Goal: Task Accomplishment & Management: Use online tool/utility

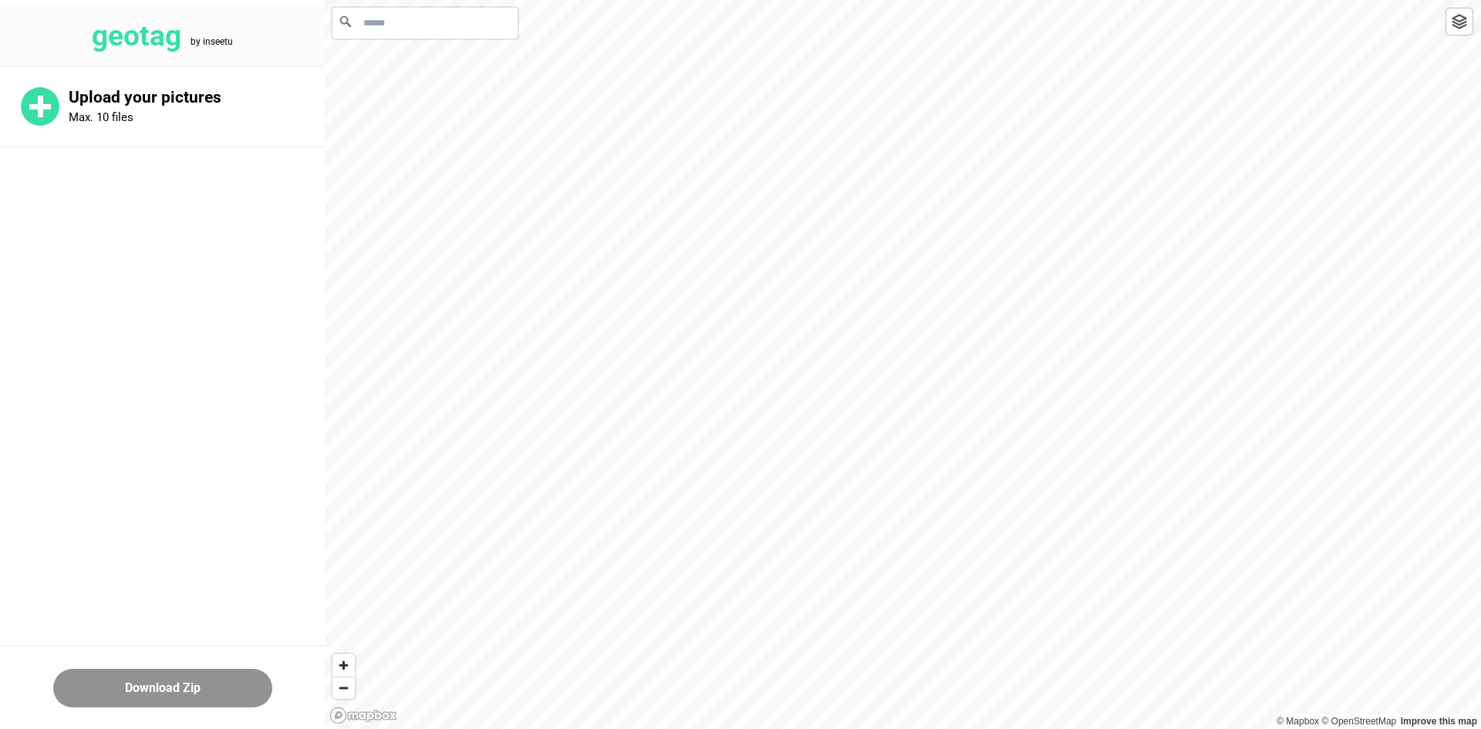
click at [425, 21] on input "Search" at bounding box center [425, 23] width 185 height 31
paste input "**********"
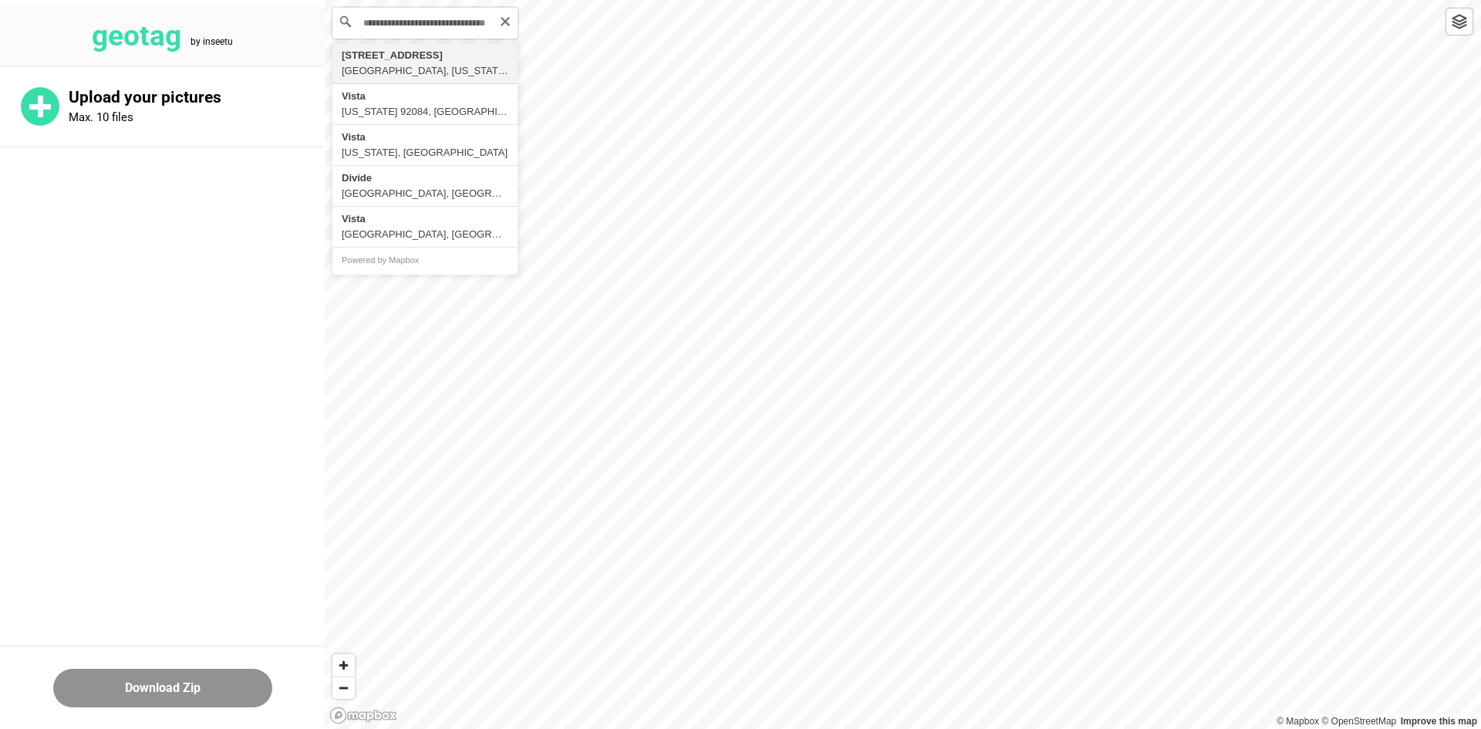
type input "**********"
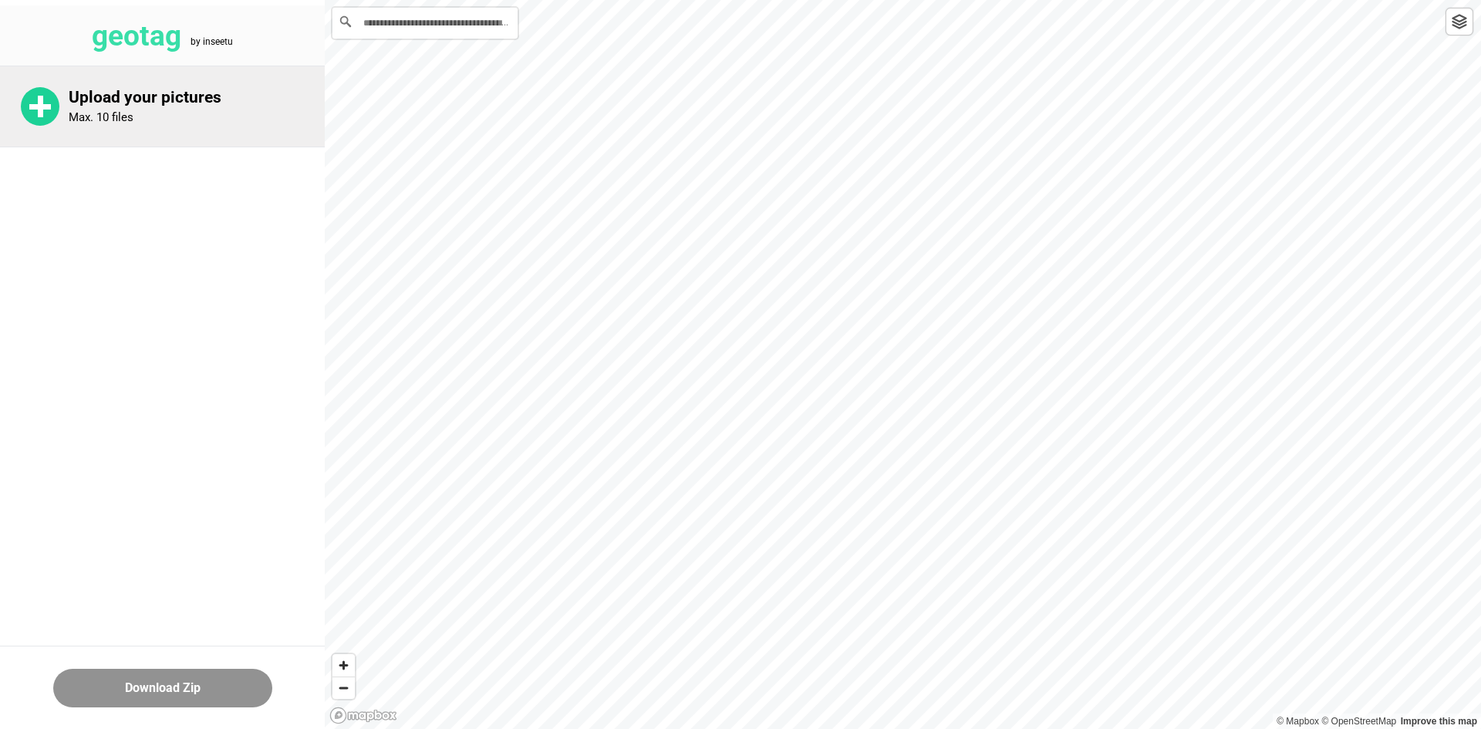
click at [160, 103] on p "Upload your pictures" at bounding box center [197, 97] width 256 height 19
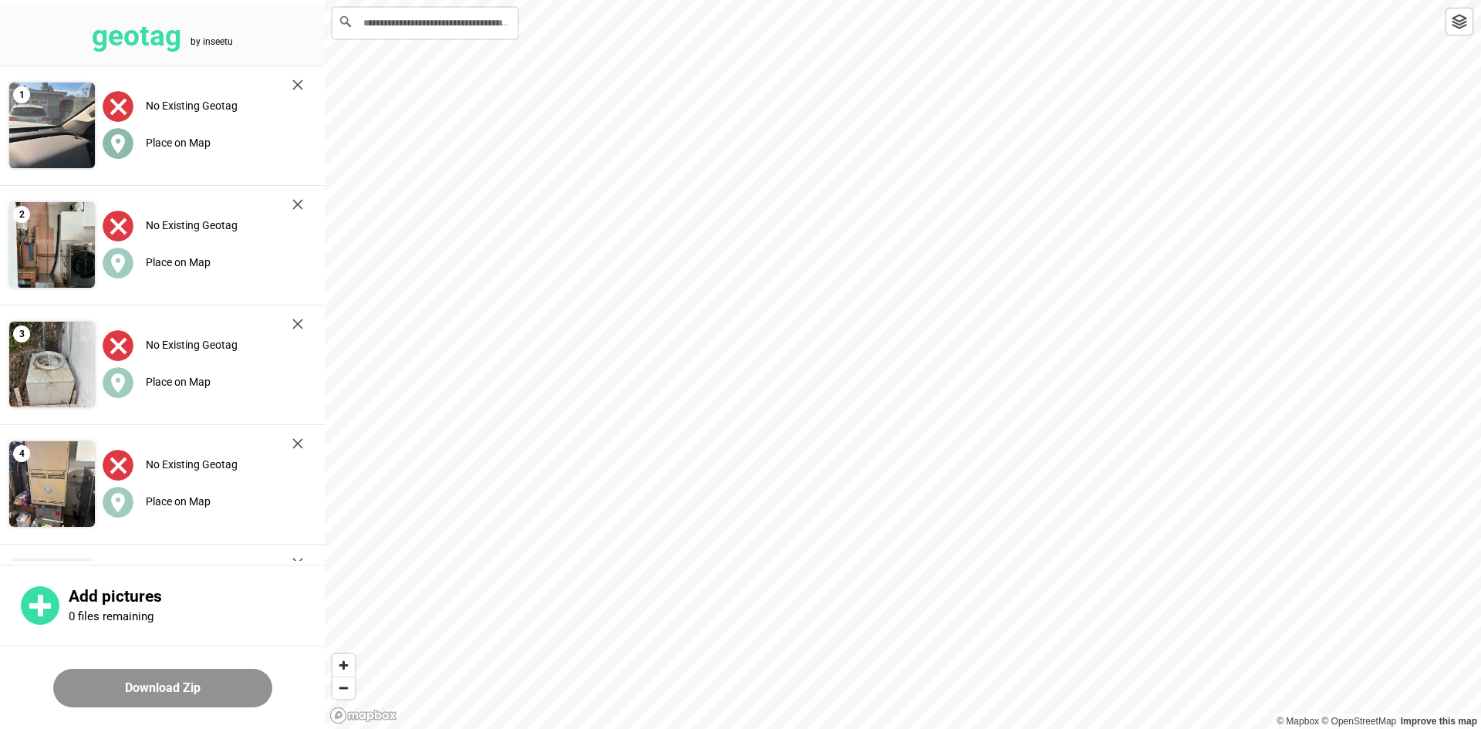
click at [192, 143] on label "Place on Map" at bounding box center [178, 143] width 65 height 12
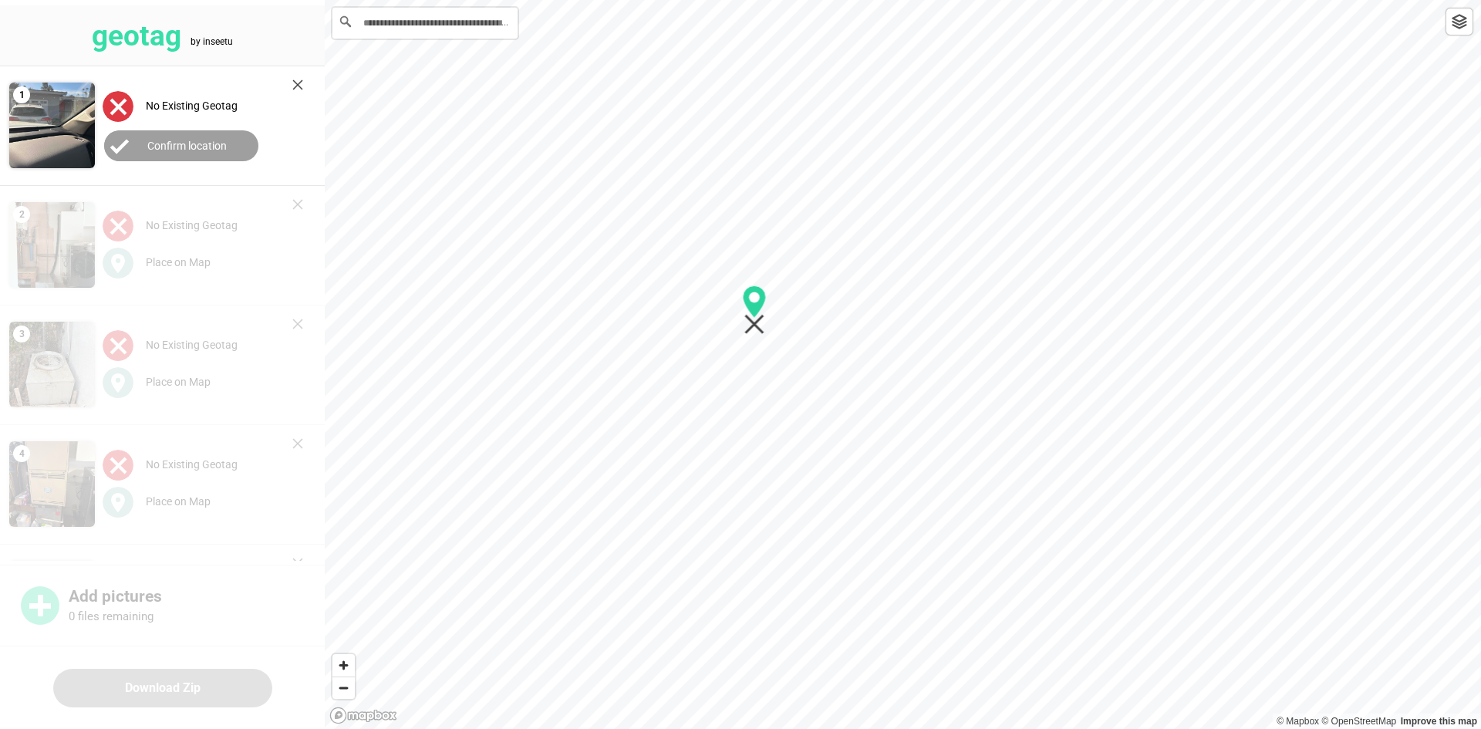
click at [754, 0] on div at bounding box center [903, 0] width 1157 height 0
drag, startPoint x: 751, startPoint y: 289, endPoint x: 741, endPoint y: 287, distance: 9.5
click at [750, 289] on icon "Map marker" at bounding box center [752, 281] width 24 height 49
click at [171, 144] on label "Confirm location" at bounding box center [186, 146] width 79 height 12
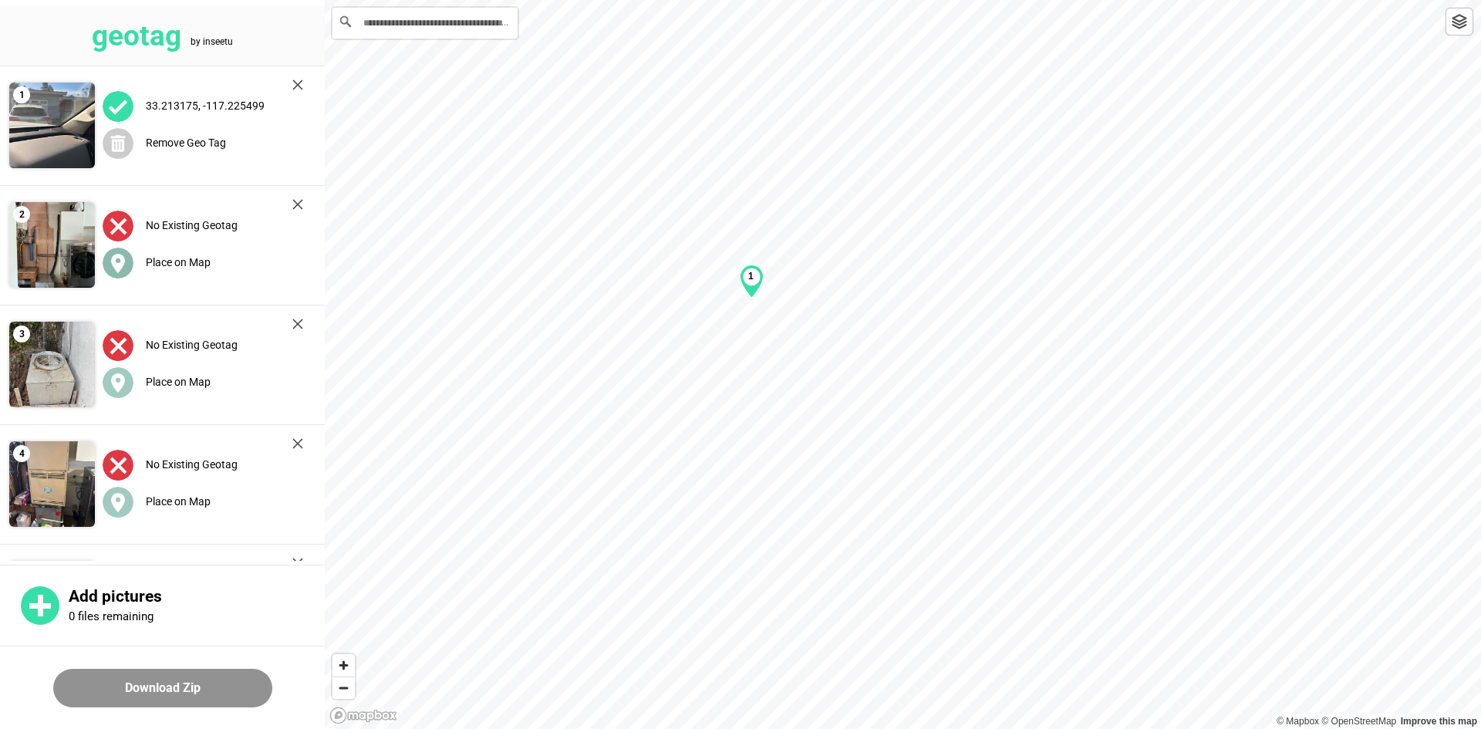
click at [167, 256] on label "Place on Map" at bounding box center [178, 262] width 65 height 12
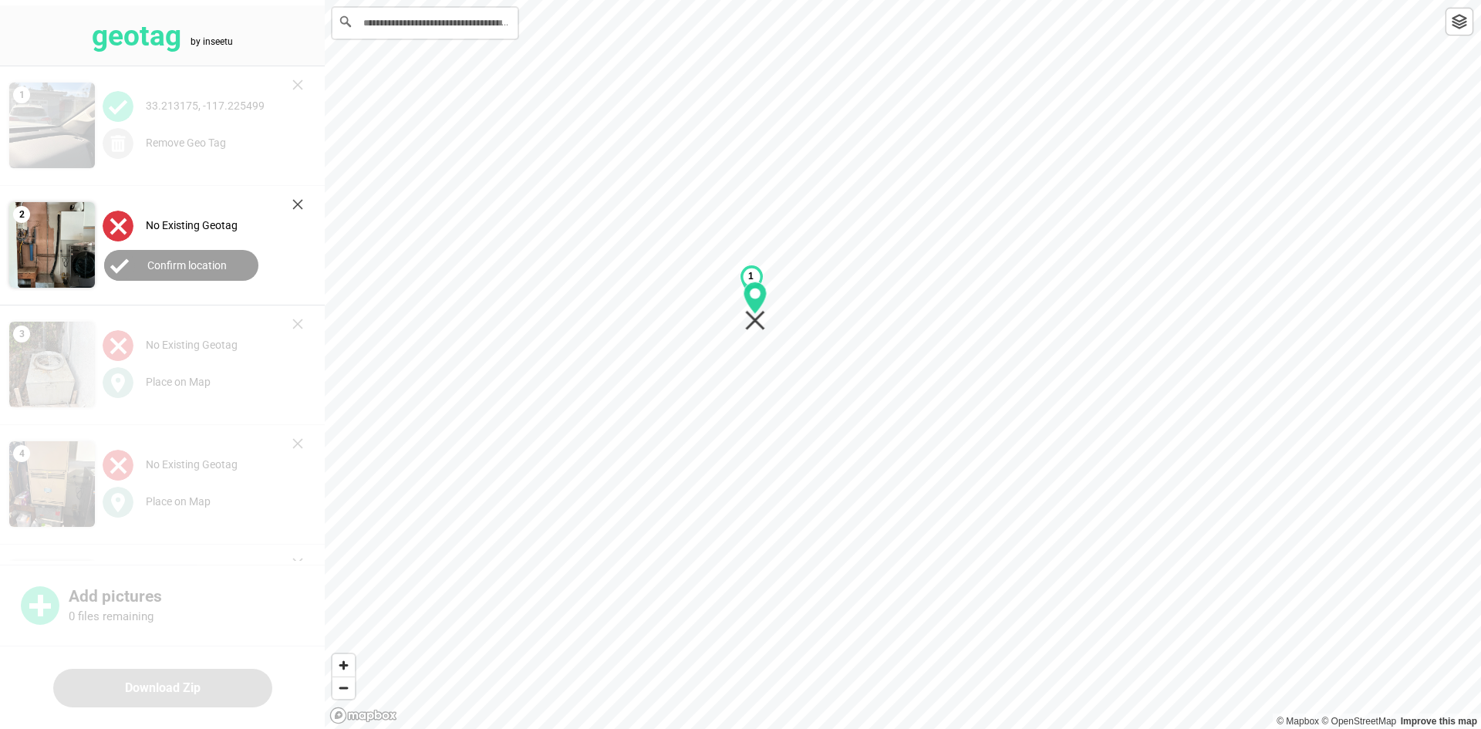
drag, startPoint x: 908, startPoint y: 386, endPoint x: 761, endPoint y: 327, distance: 158.6
click at [761, 327] on icon "Map marker" at bounding box center [755, 321] width 20 height 20
click at [242, 264] on button "Confirm location" at bounding box center [181, 265] width 154 height 31
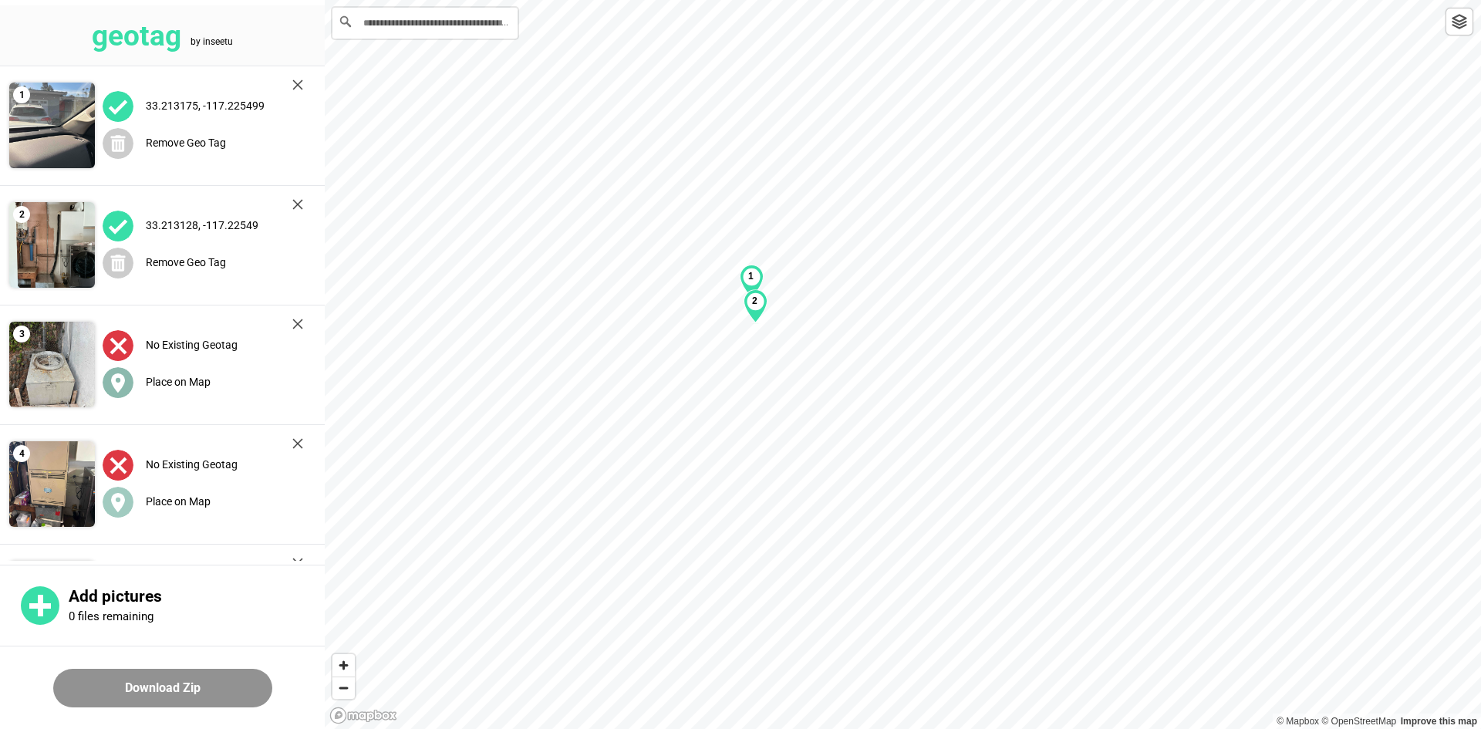
click at [189, 383] on label "Place on Map" at bounding box center [178, 382] width 65 height 12
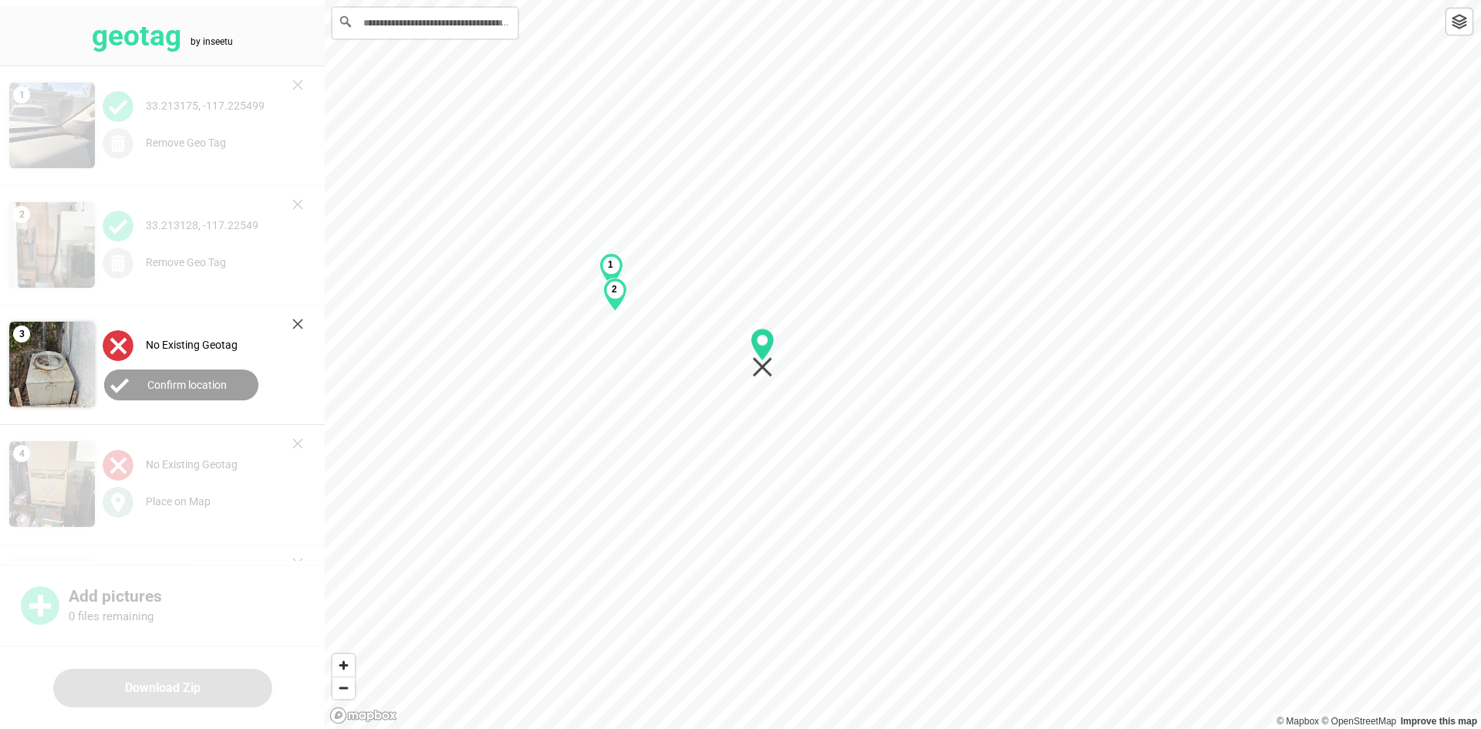
click at [775, 0] on div "1 2" at bounding box center [903, 0] width 1157 height 0
drag, startPoint x: 769, startPoint y: 367, endPoint x: 653, endPoint y: 343, distance: 118.9
click at [654, 343] on icon "Map marker" at bounding box center [649, 328] width 24 height 49
click at [156, 390] on button "Confirm location" at bounding box center [181, 385] width 154 height 31
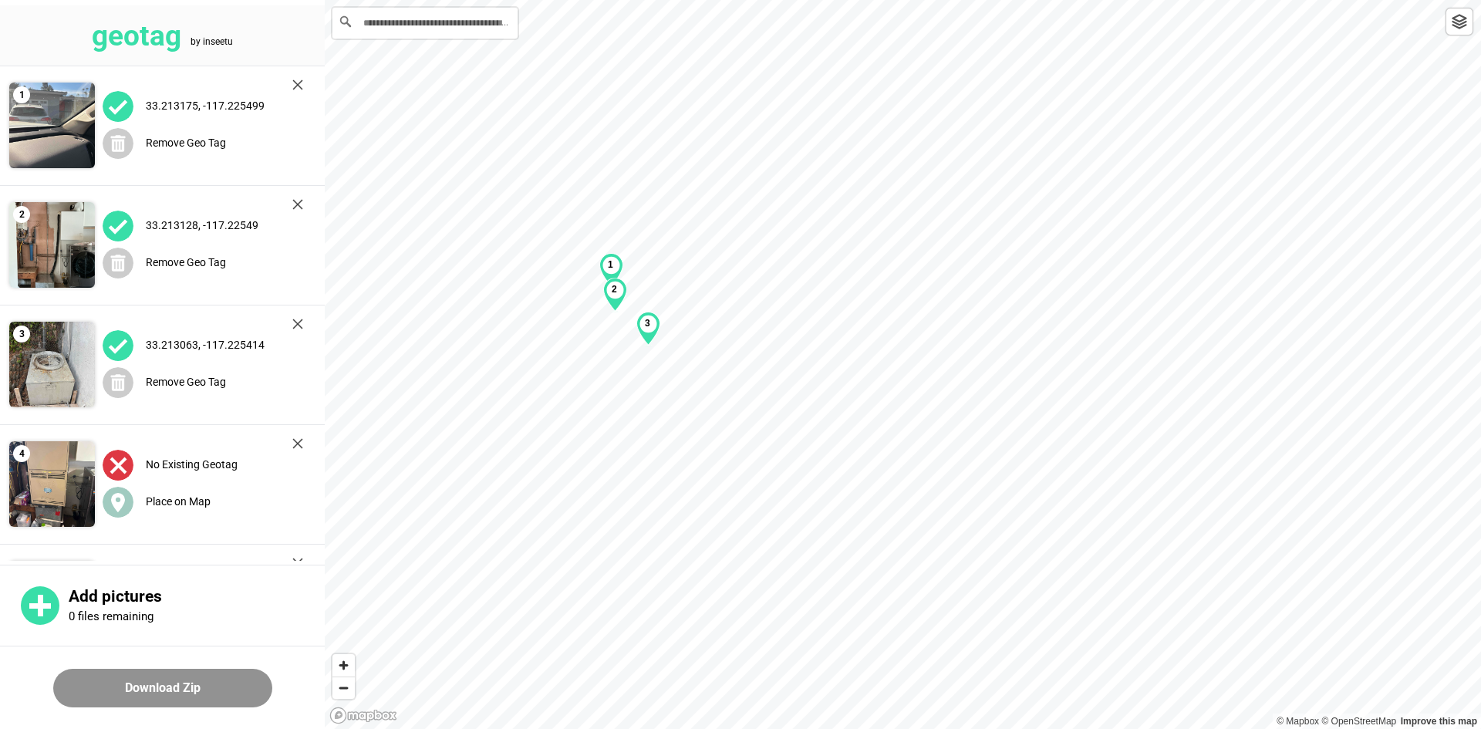
drag, startPoint x: 151, startPoint y: 498, endPoint x: 257, endPoint y: 418, distance: 132.2
click at [153, 498] on label "Place on Map" at bounding box center [178, 501] width 65 height 12
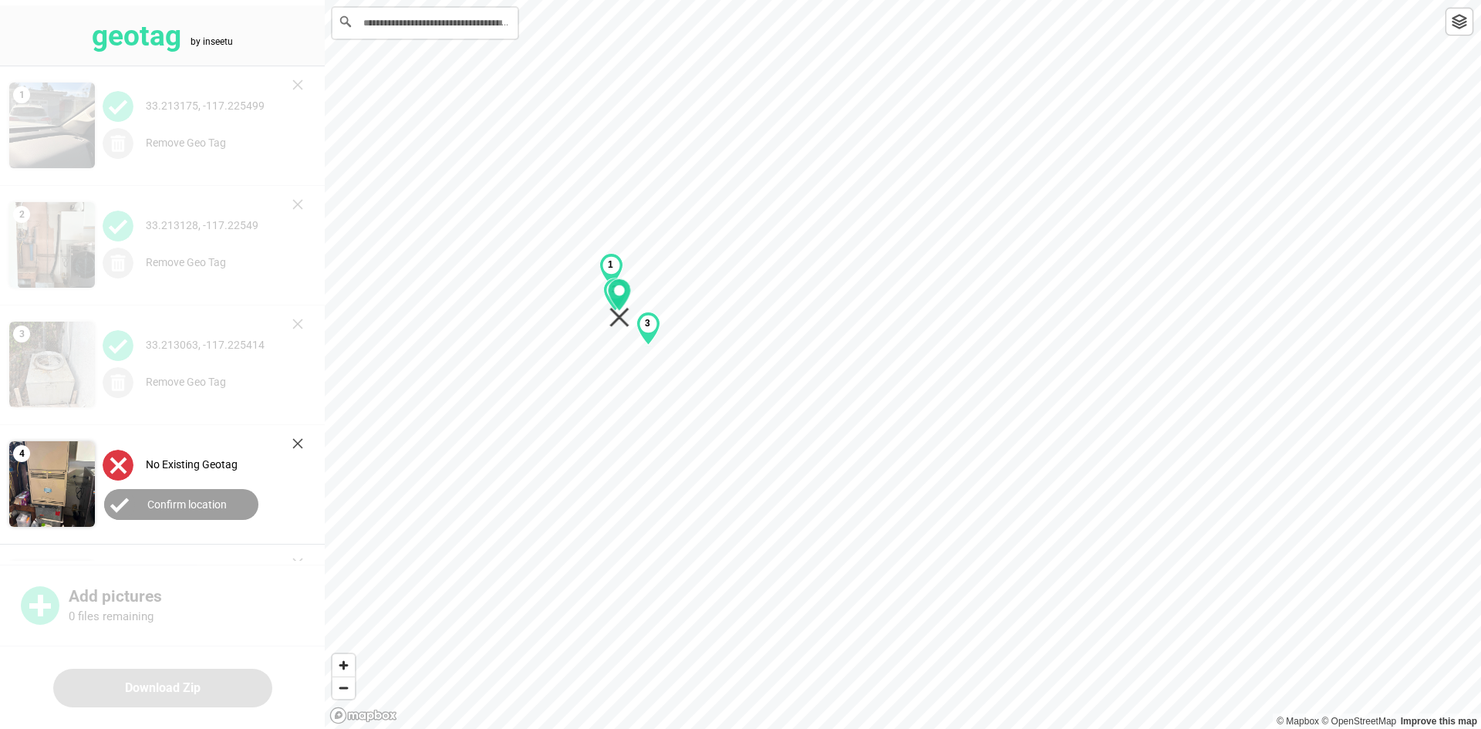
drag, startPoint x: 904, startPoint y: 374, endPoint x: 620, endPoint y: 312, distance: 291.5
click at [621, 312] on icon "Map marker" at bounding box center [620, 303] width 24 height 49
click at [154, 495] on button "Confirm location" at bounding box center [181, 504] width 154 height 31
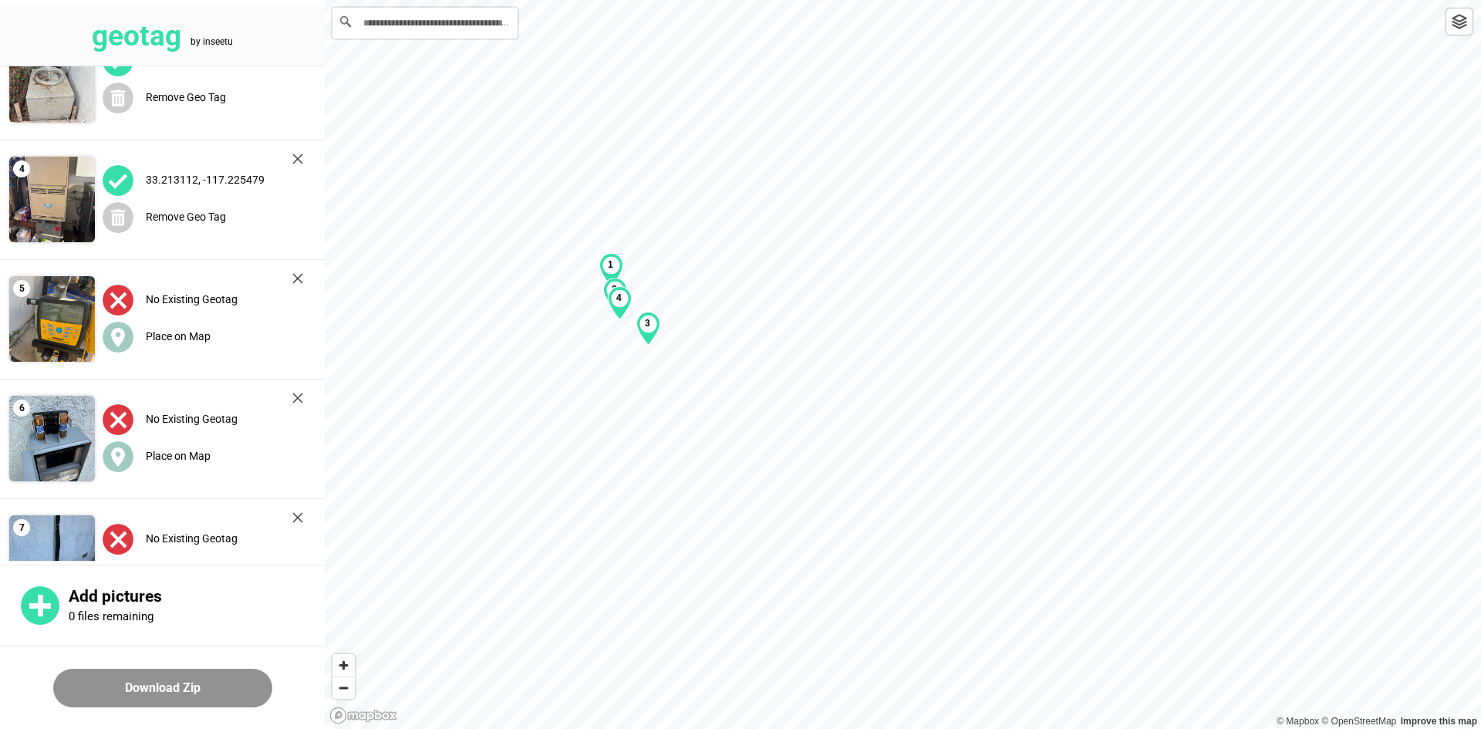
scroll to position [309, 0]
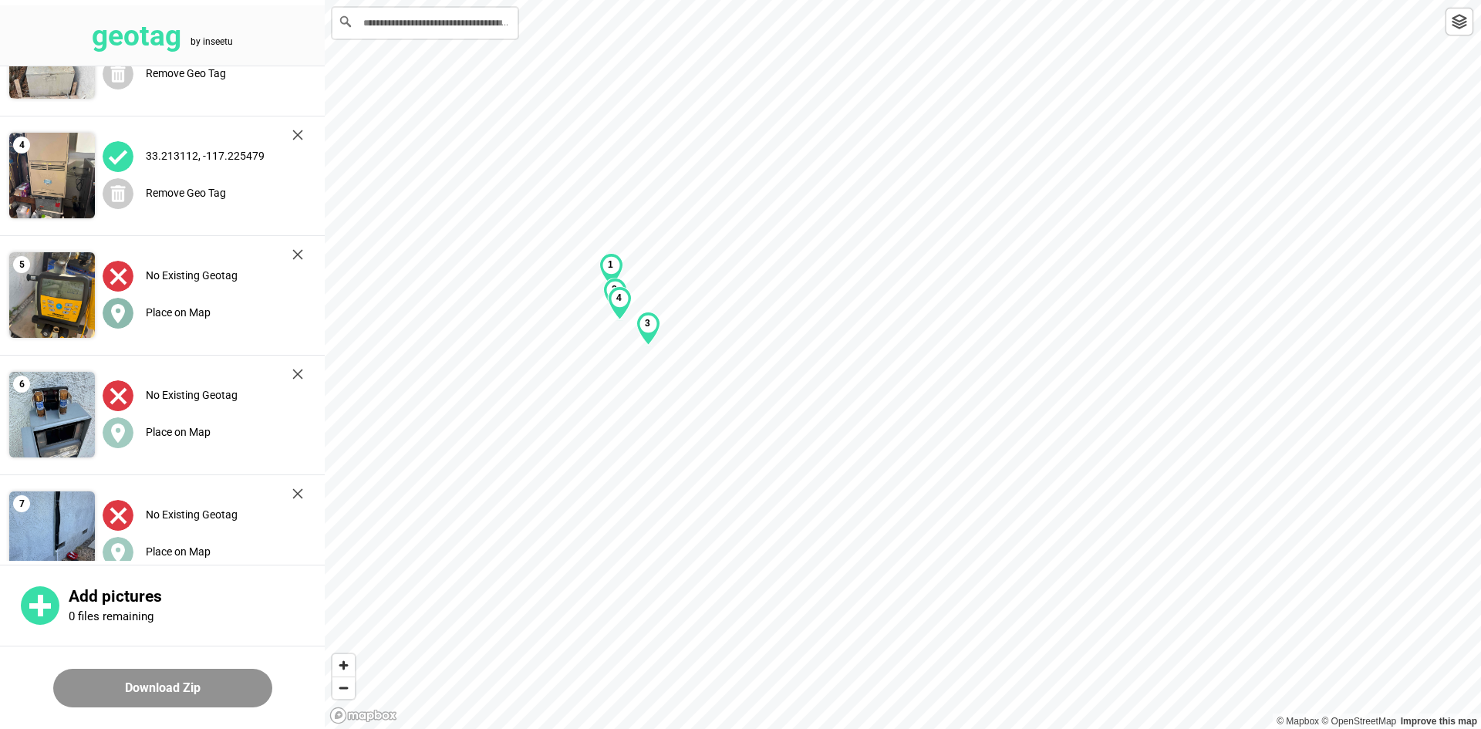
click at [185, 312] on label "Place on Map" at bounding box center [178, 312] width 65 height 12
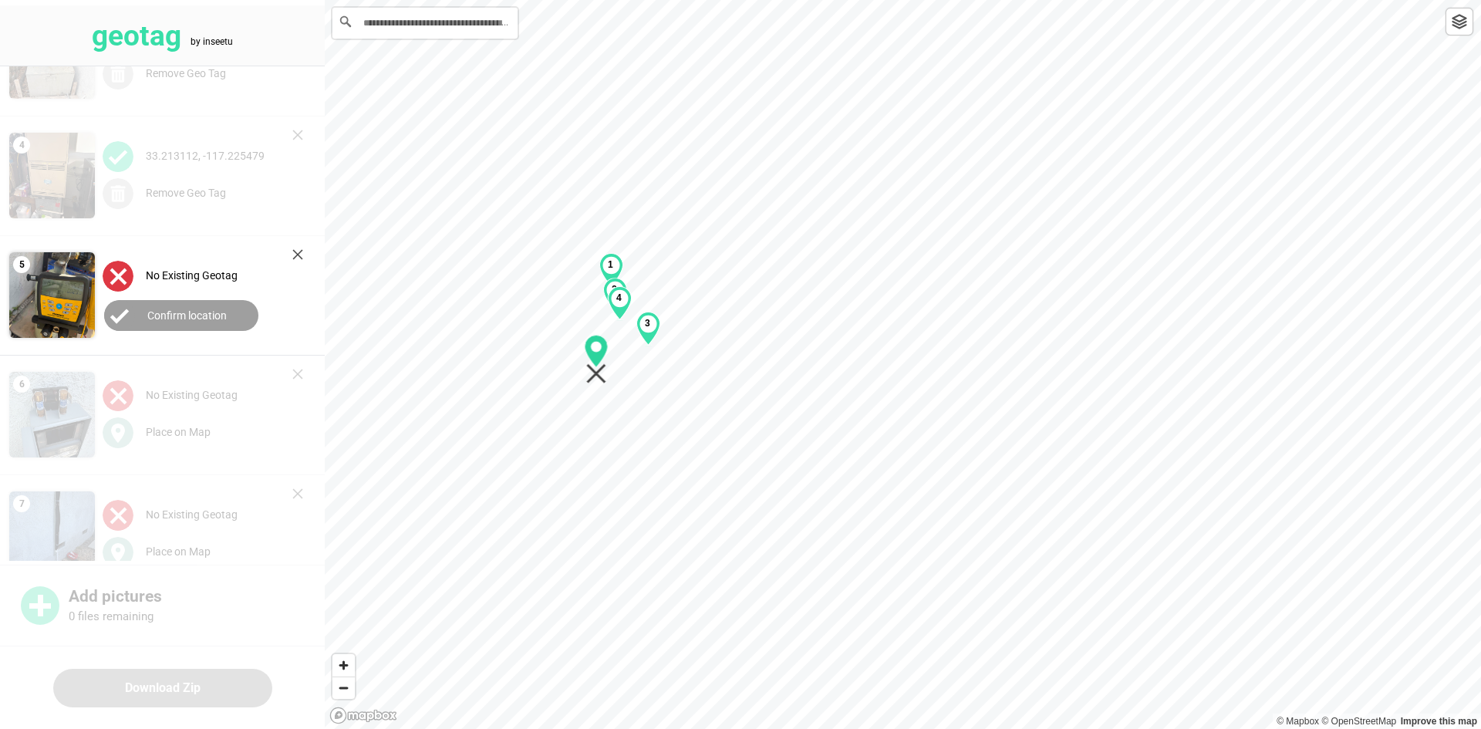
drag, startPoint x: 907, startPoint y: 384, endPoint x: 601, endPoint y: 379, distance: 306.4
click at [601, 379] on icon "Map marker" at bounding box center [596, 374] width 20 height 20
drag, startPoint x: 156, startPoint y: 317, endPoint x: 154, endPoint y: 384, distance: 67.1
click at [157, 316] on label "Confirm location" at bounding box center [186, 315] width 79 height 12
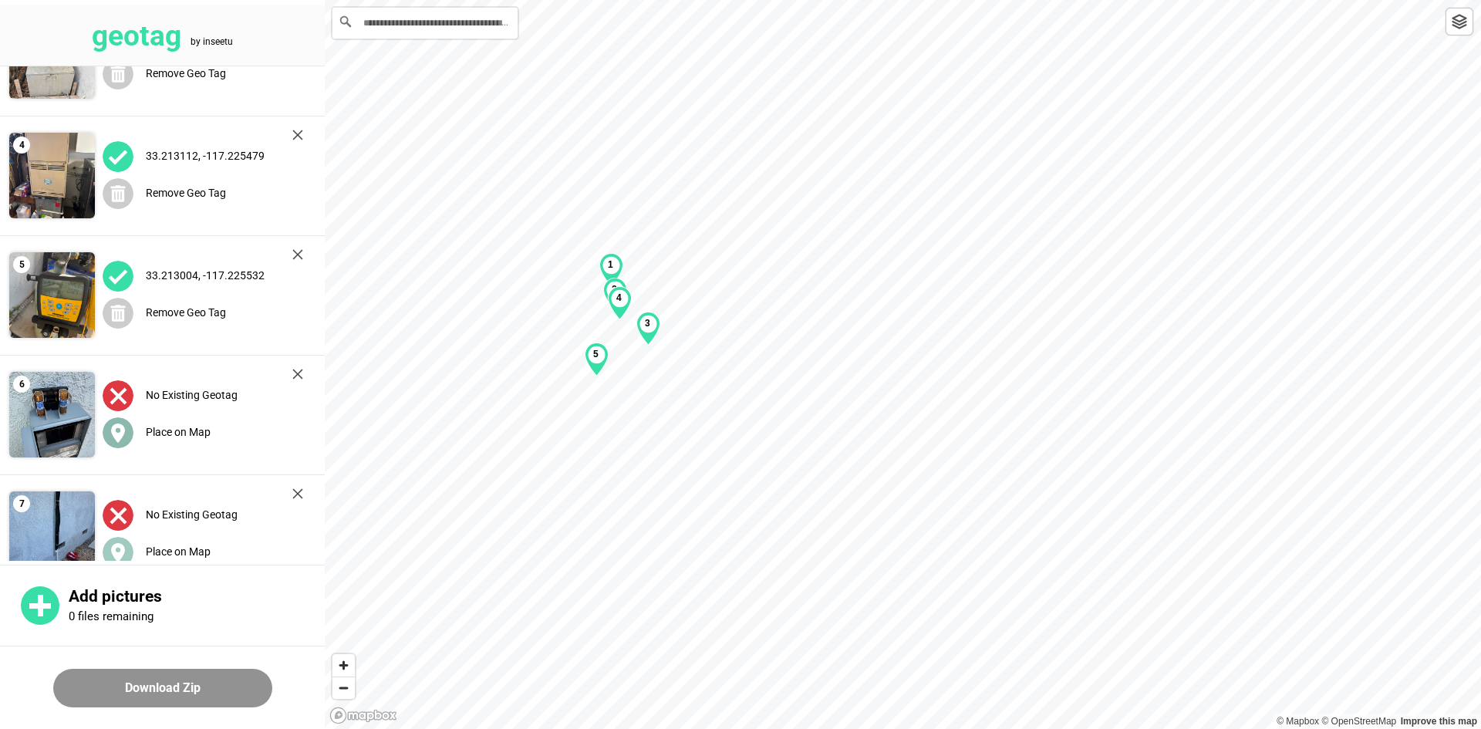
click at [168, 429] on label "Place on Map" at bounding box center [178, 432] width 65 height 12
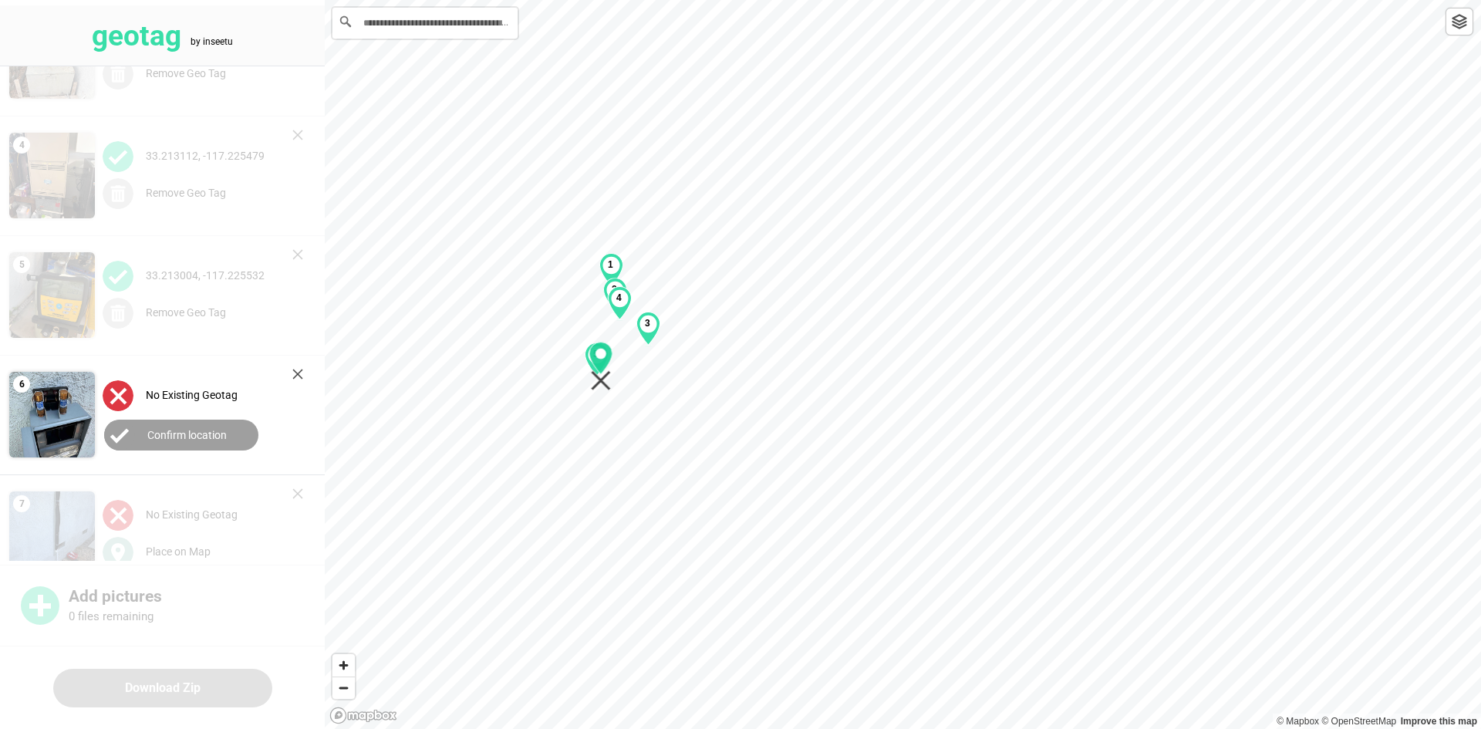
click at [596, 0] on div "1 2 3 4 5" at bounding box center [903, 0] width 1157 height 0
click at [208, 434] on label "Confirm location" at bounding box center [186, 435] width 79 height 12
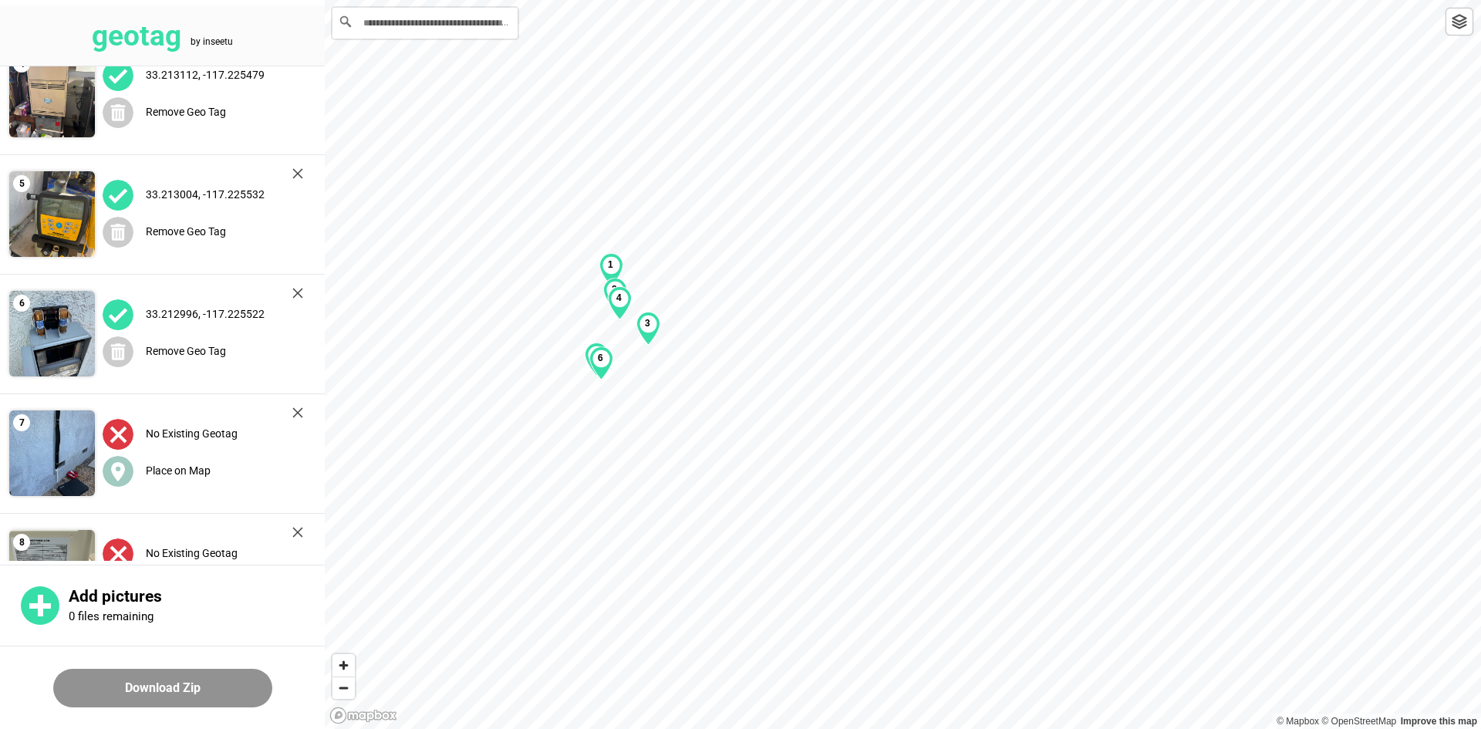
scroll to position [540, 0]
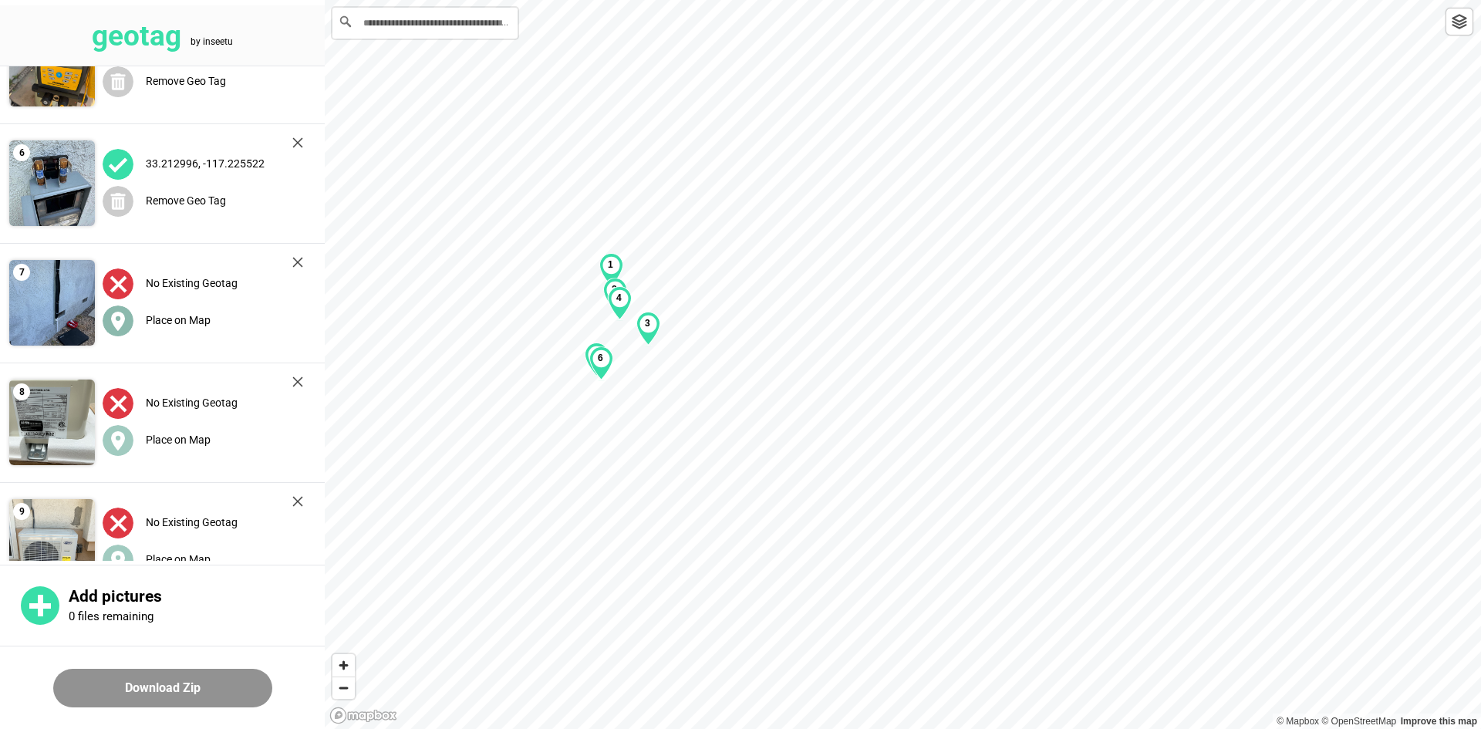
click at [177, 319] on label "Place on Map" at bounding box center [178, 320] width 65 height 12
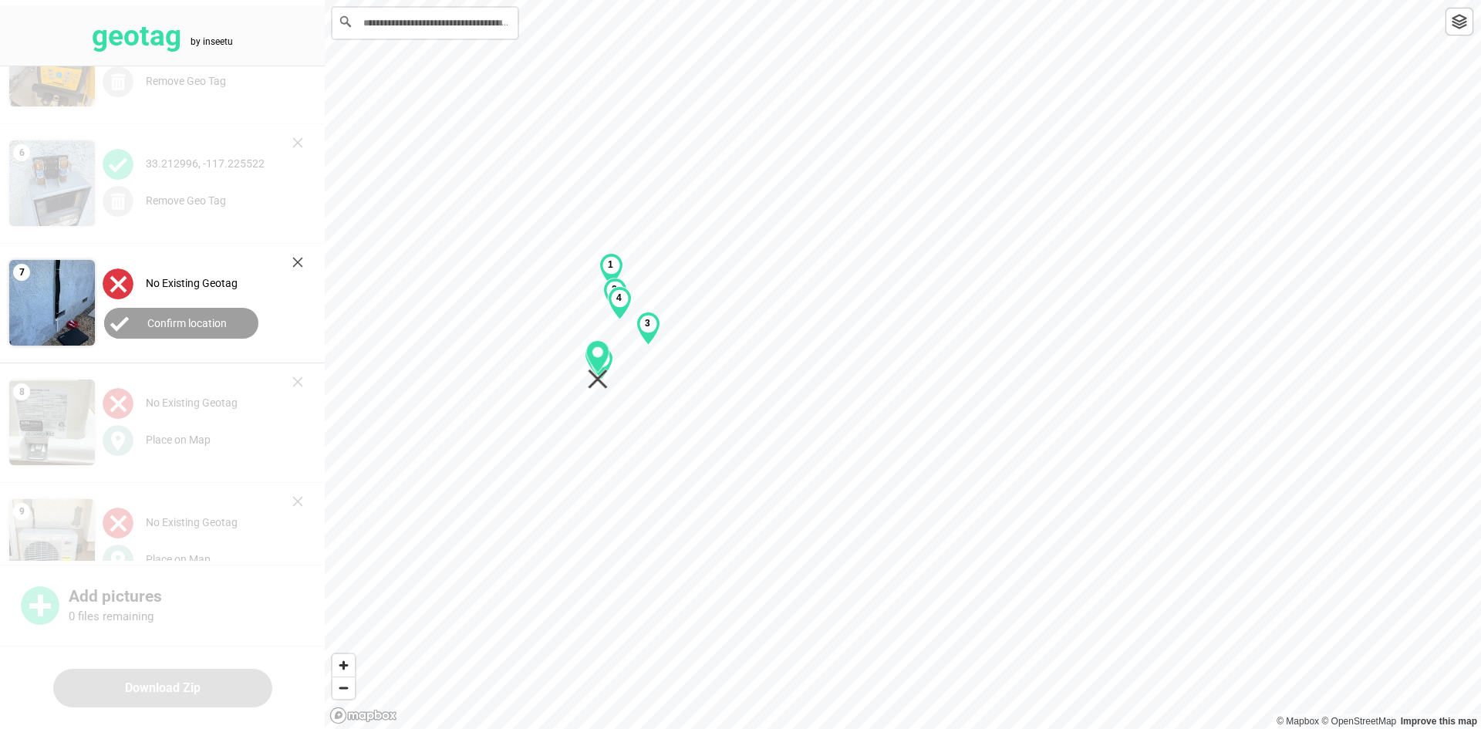
drag, startPoint x: 897, startPoint y: 380, endPoint x: 593, endPoint y: 380, distance: 304.0
click at [593, 0] on div "1 2 3 4 5 6" at bounding box center [903, 0] width 1157 height 0
click at [221, 326] on label "Confirm location" at bounding box center [186, 323] width 79 height 12
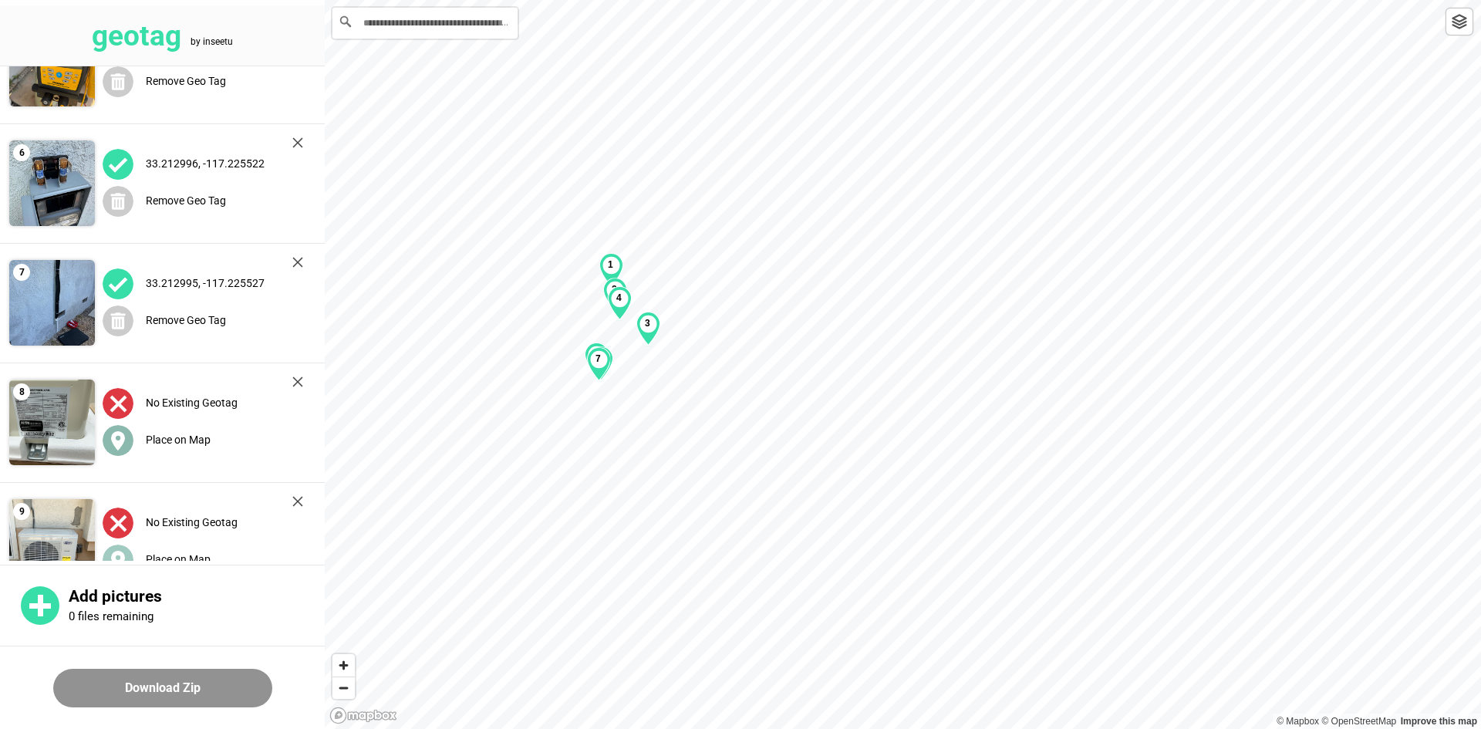
click at [167, 453] on div "Place on Map" at bounding box center [203, 440] width 201 height 32
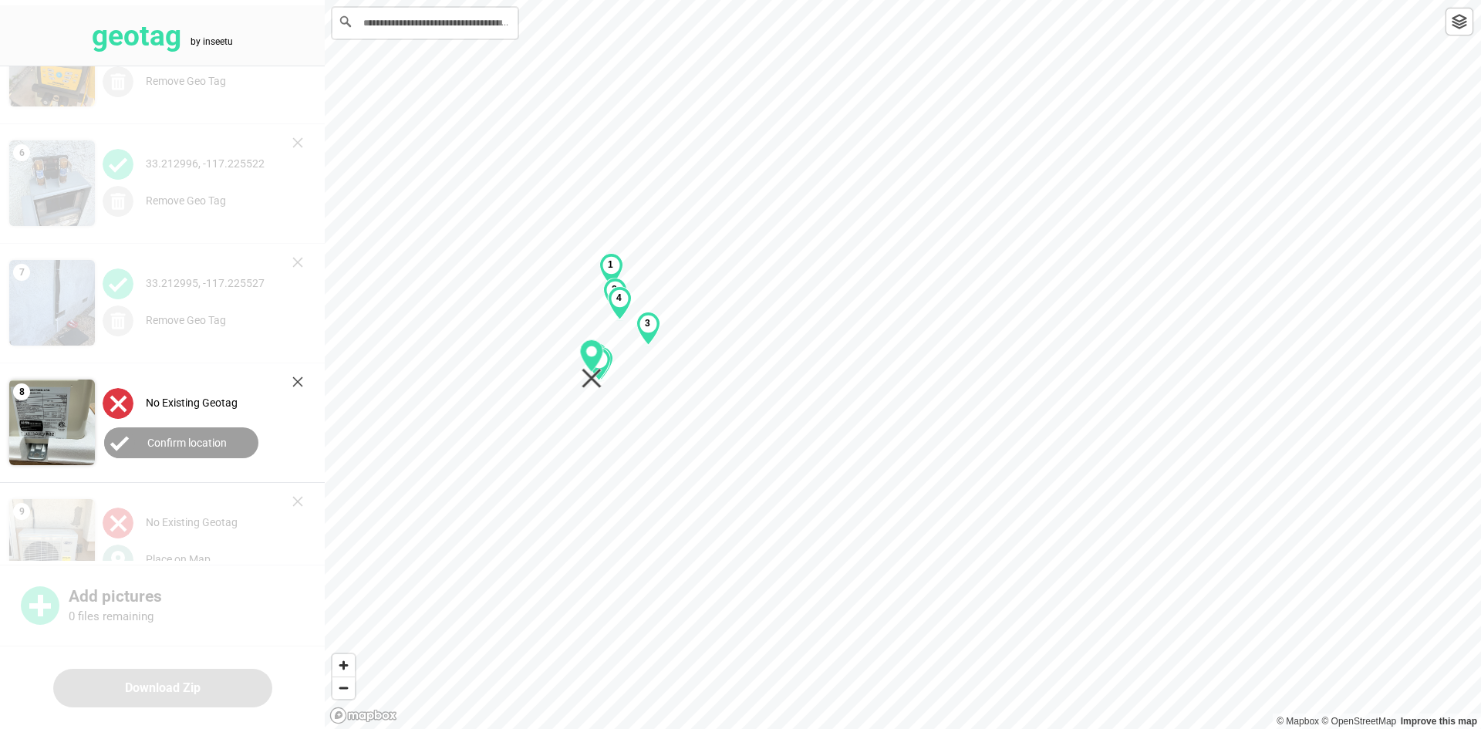
drag, startPoint x: 902, startPoint y: 379, endPoint x: 596, endPoint y: 378, distance: 305.5
click at [596, 378] on icon "Map marker" at bounding box center [592, 379] width 20 height 20
click at [227, 436] on button "Confirm location" at bounding box center [181, 442] width 154 height 31
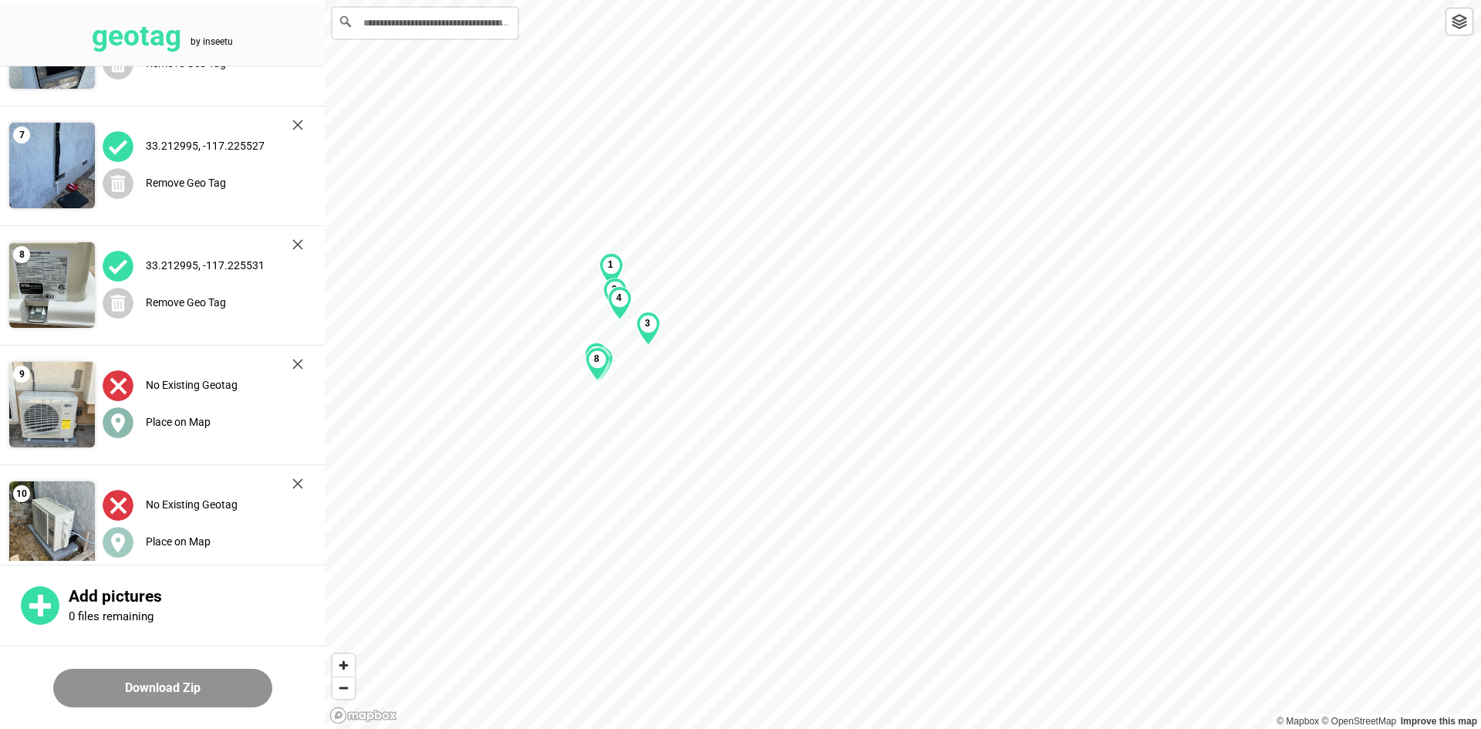
scroll to position [701, 0]
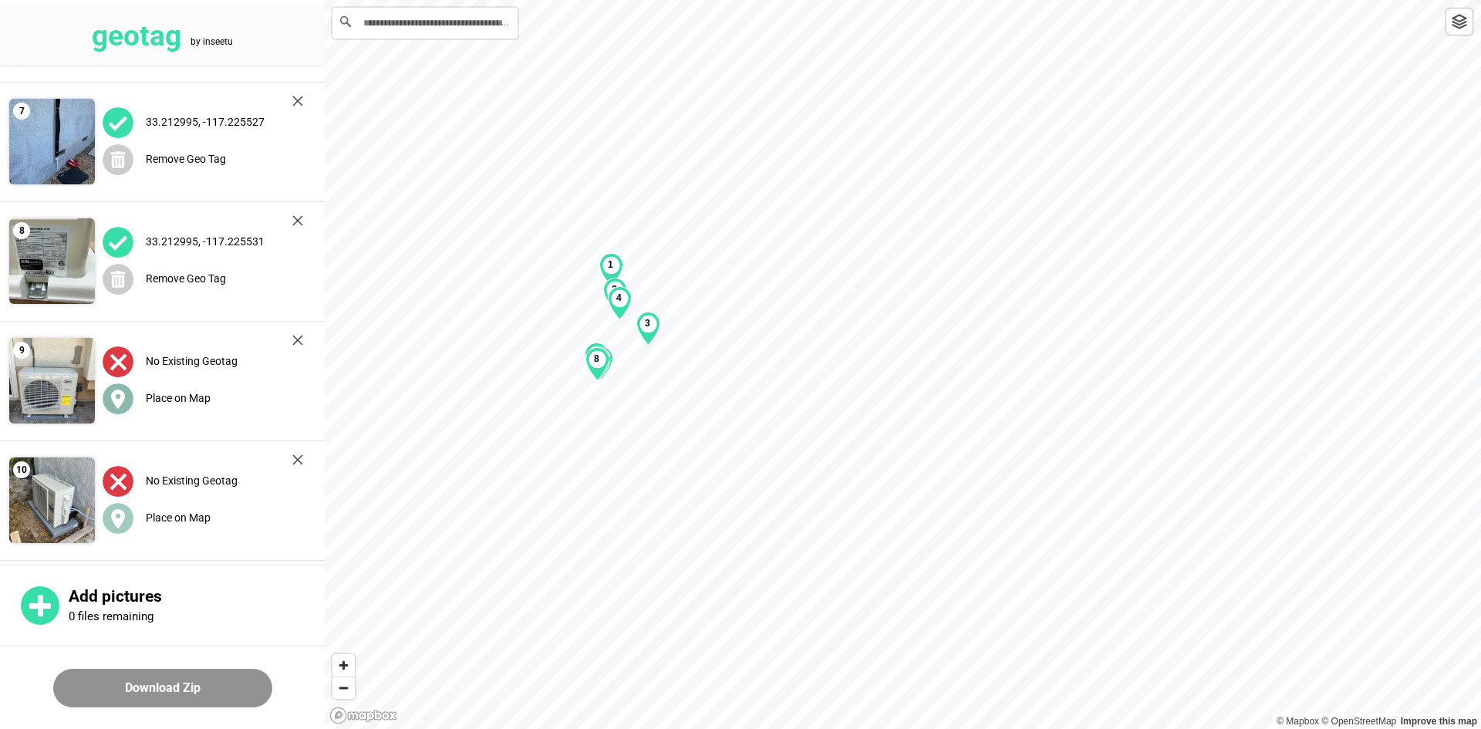
click at [198, 397] on label "Place on Map" at bounding box center [178, 398] width 65 height 12
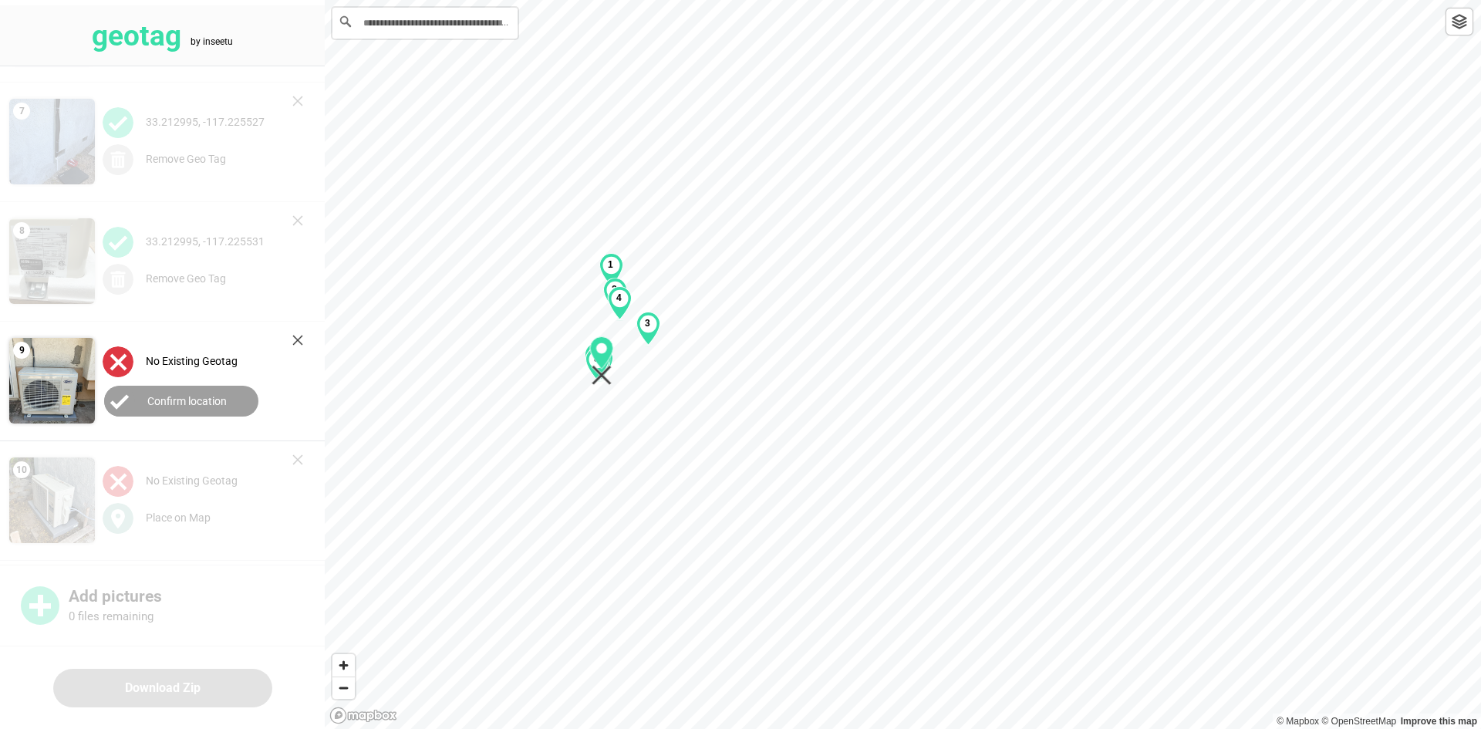
drag, startPoint x: 893, startPoint y: 376, endPoint x: 226, endPoint y: 365, distance: 667.5
click at [606, 0] on div "1 2 3 4 5 6 7 8" at bounding box center [903, 0] width 1157 height 0
click at [154, 397] on label "Confirm location" at bounding box center [186, 401] width 79 height 12
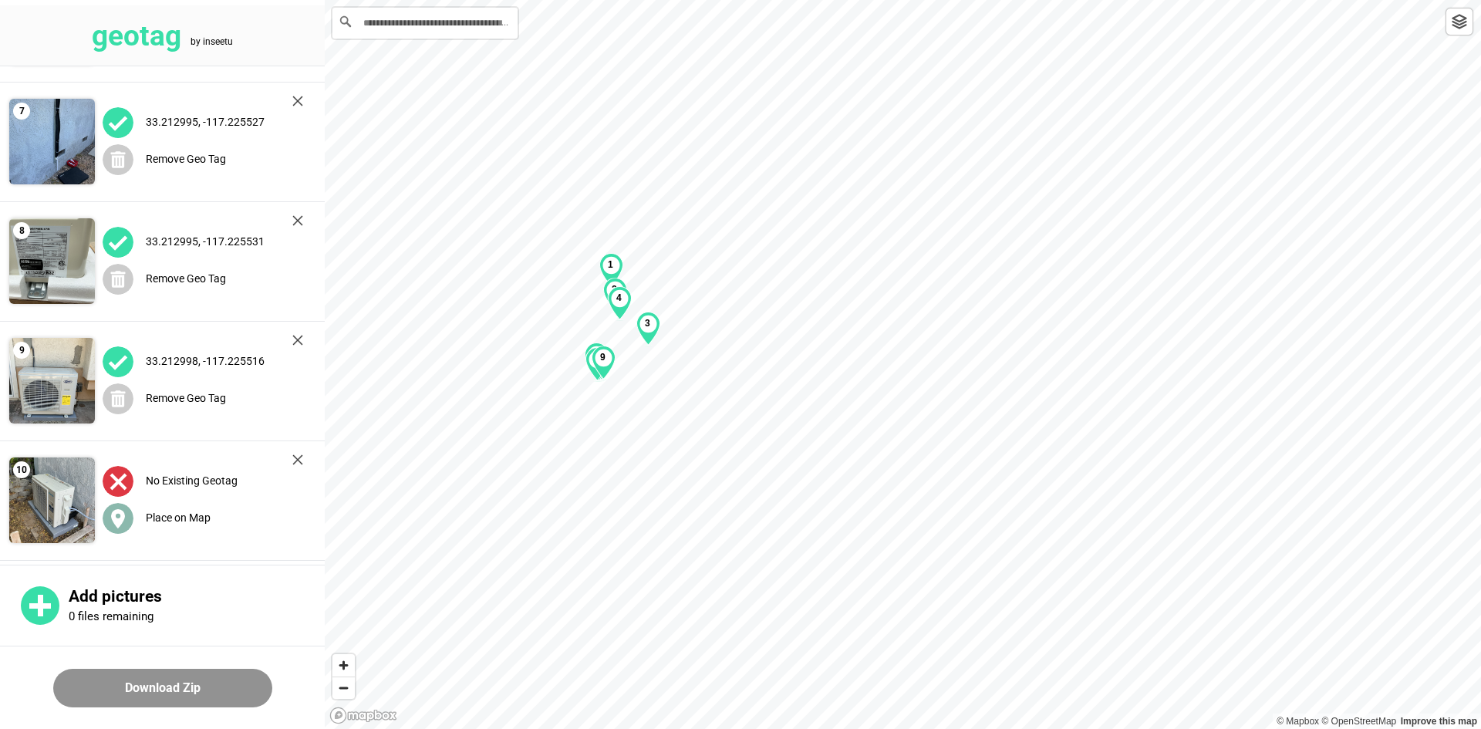
click at [171, 522] on label "Place on Map" at bounding box center [178, 518] width 65 height 12
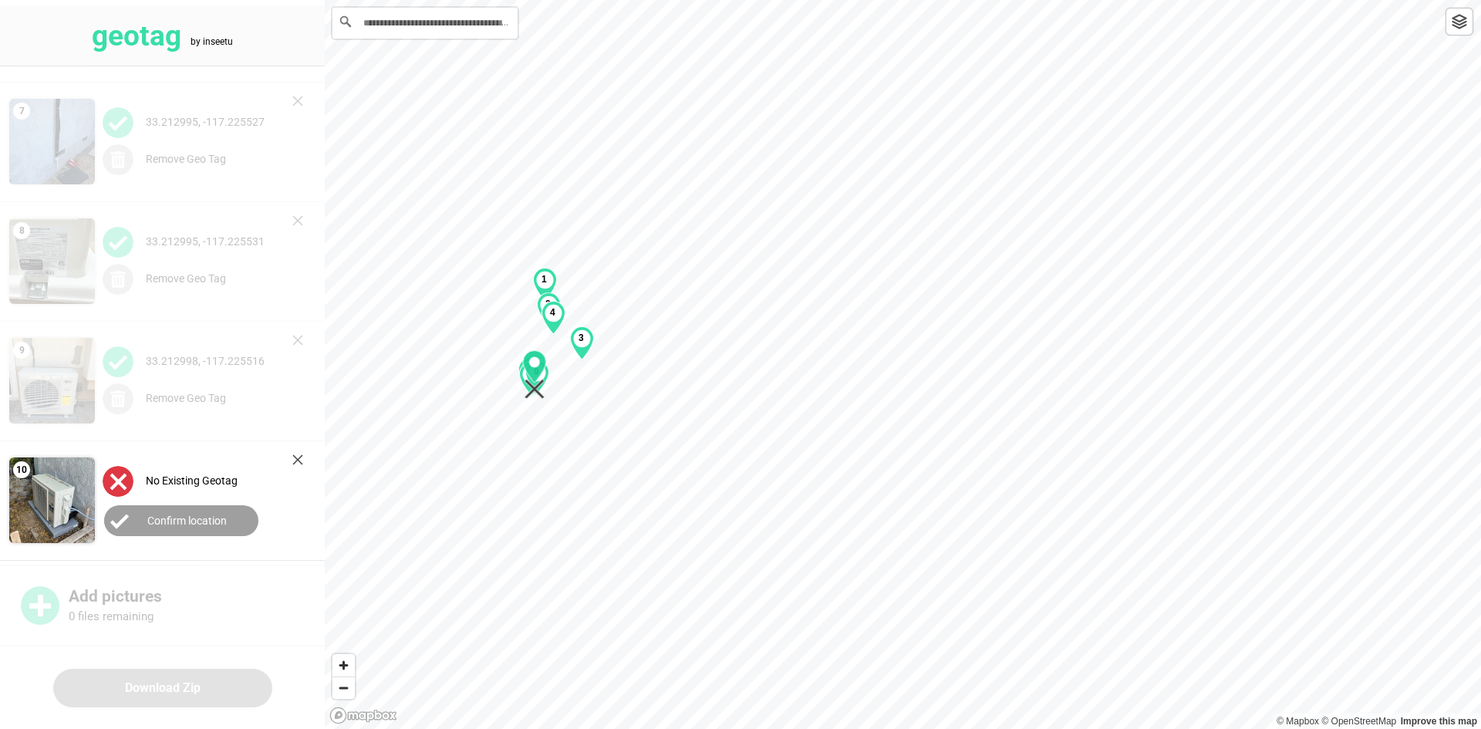
drag, startPoint x: 842, startPoint y: 399, endPoint x: 529, endPoint y: 392, distance: 313.3
click at [539, 393] on icon "Map marker" at bounding box center [535, 390] width 20 height 20
click at [228, 516] on button "Confirm location" at bounding box center [181, 520] width 154 height 31
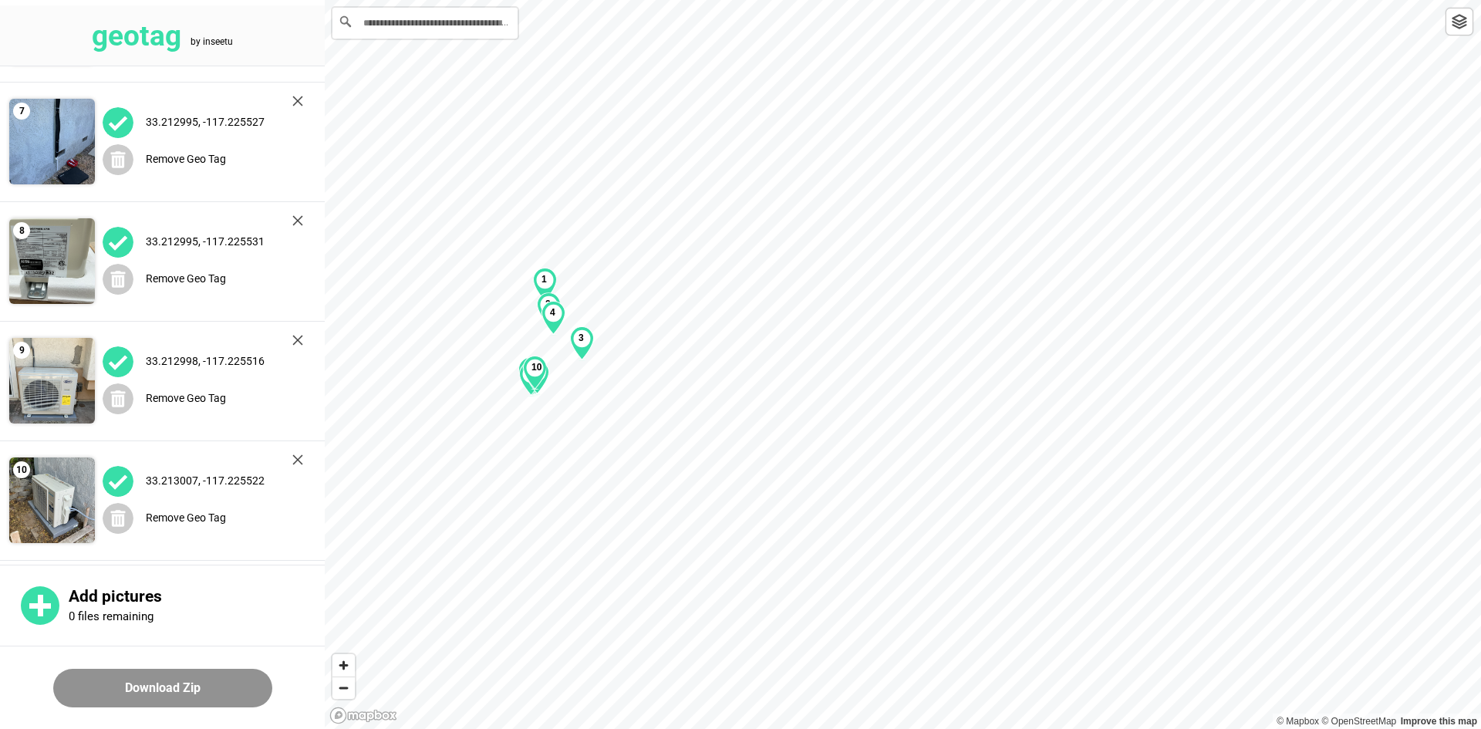
click at [177, 704] on button "Download Zip" at bounding box center [162, 688] width 219 height 39
click at [297, 103] on img at bounding box center [297, 101] width 11 height 11
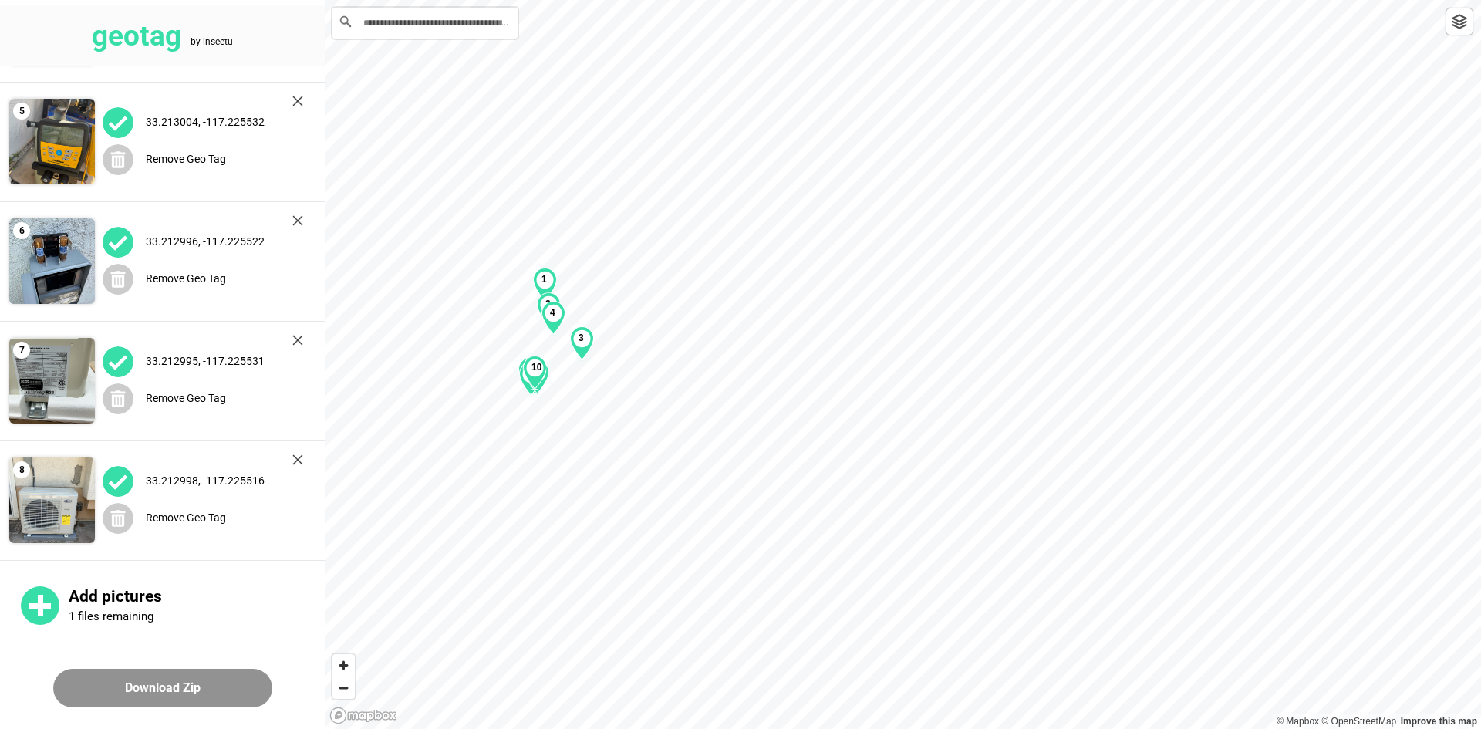
click at [297, 103] on img at bounding box center [297, 101] width 11 height 11
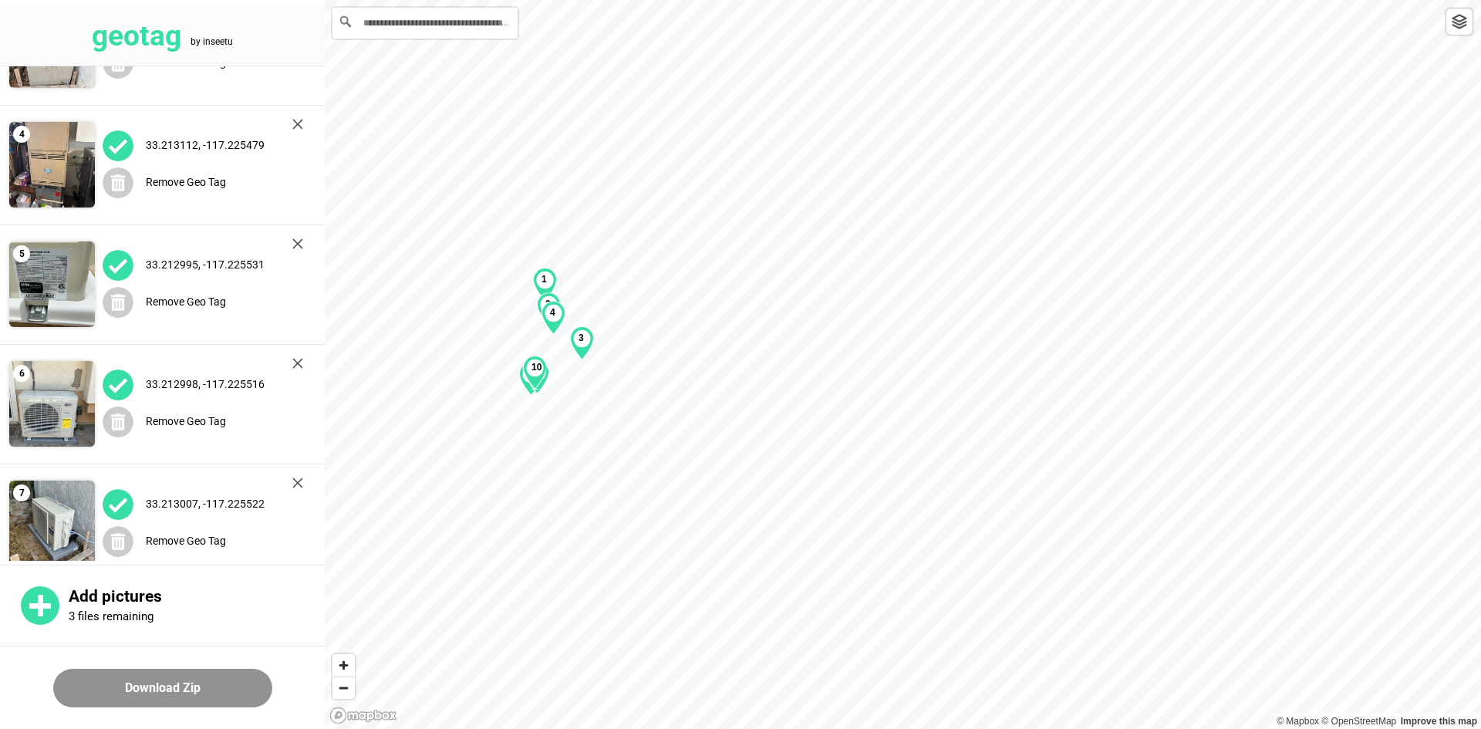
click at [297, 119] on img at bounding box center [297, 124] width 11 height 11
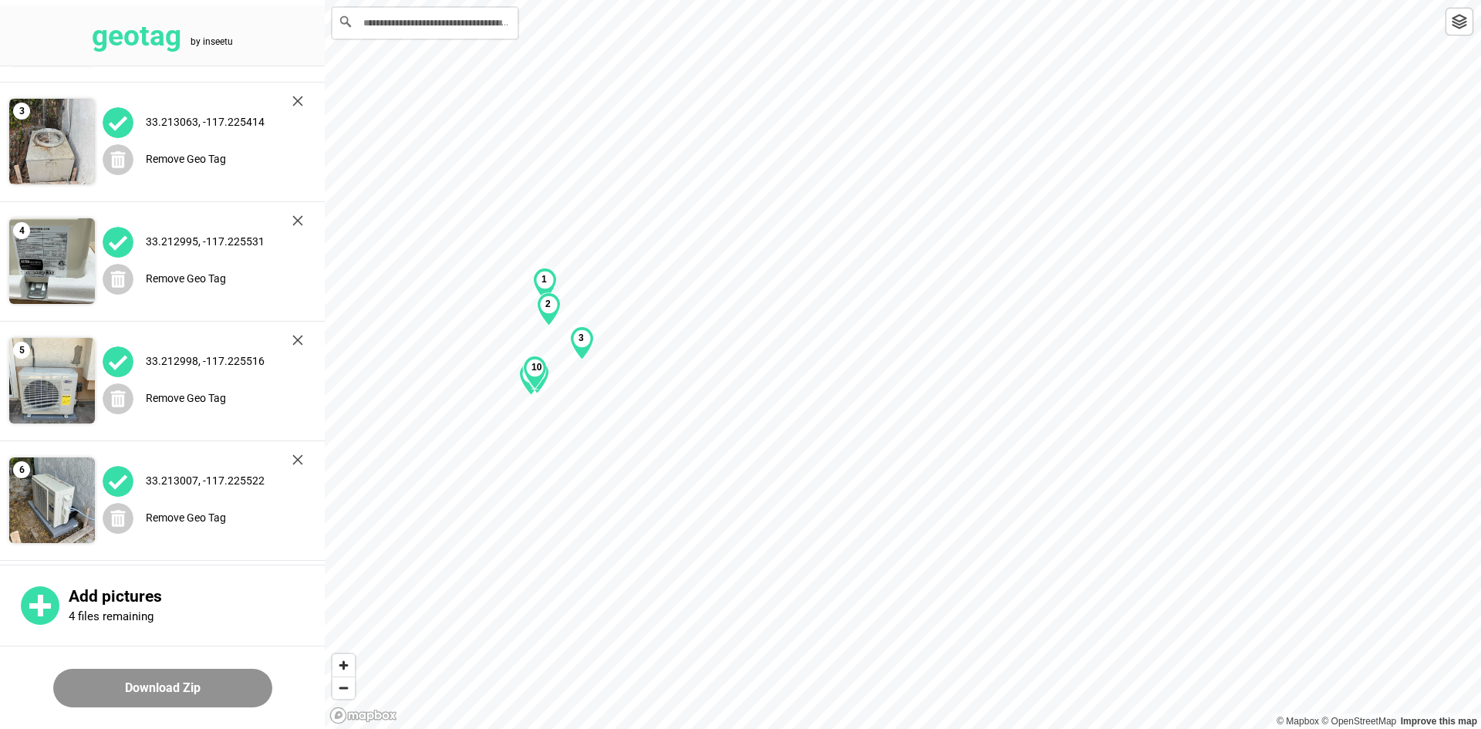
click at [297, 103] on img at bounding box center [297, 101] width 11 height 11
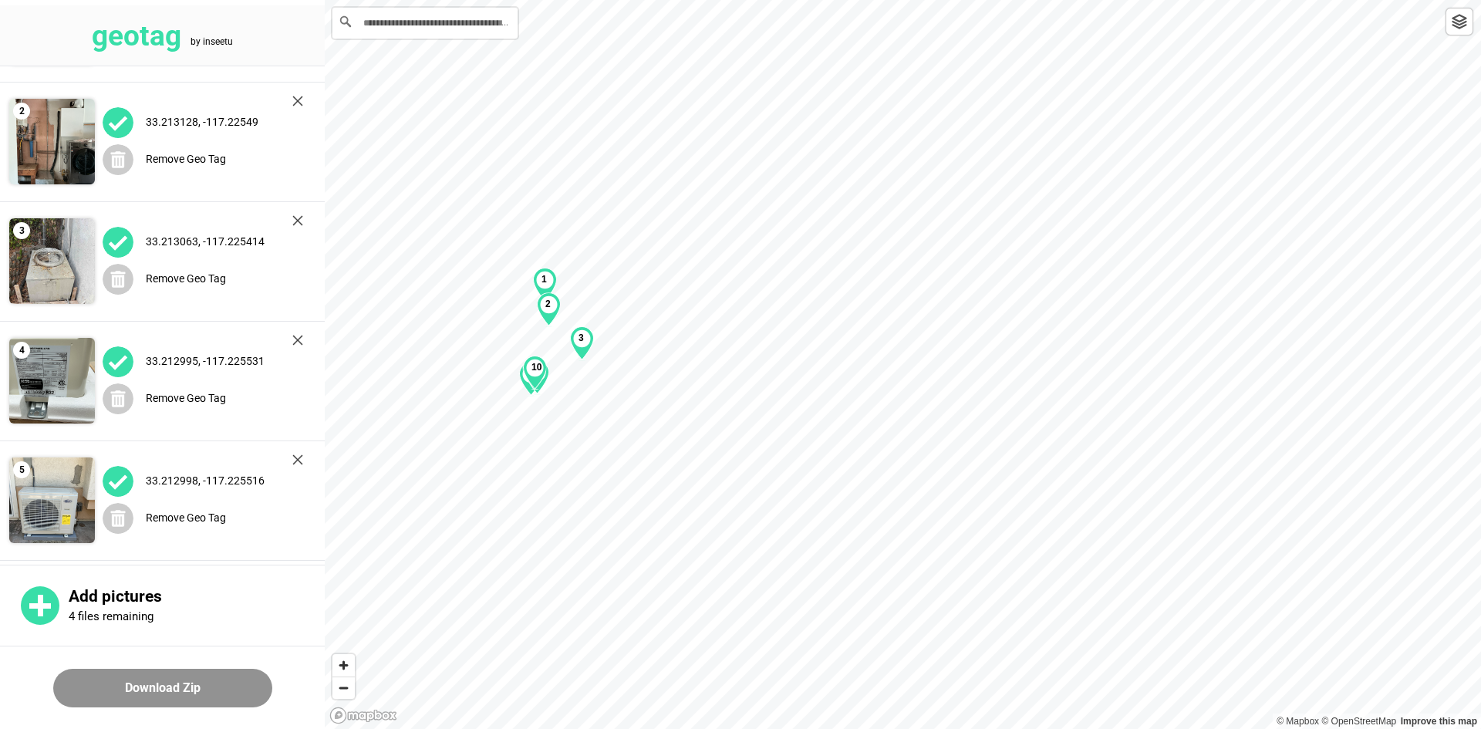
click at [297, 103] on img at bounding box center [297, 101] width 11 height 11
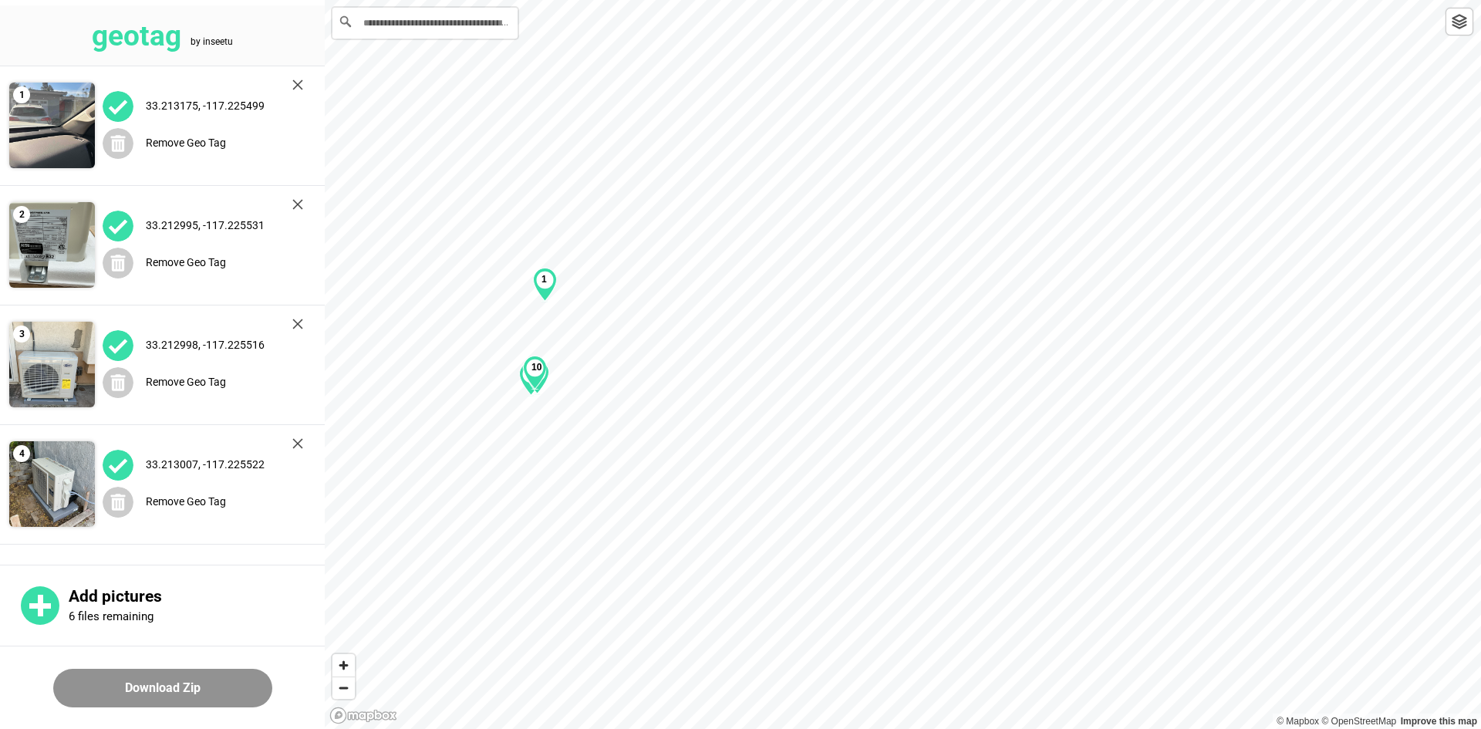
scroll to position [0, 0]
click at [297, 103] on div "33.213175, -117.225499" at bounding box center [203, 106] width 201 height 32
click at [296, 89] on img at bounding box center [297, 84] width 11 height 11
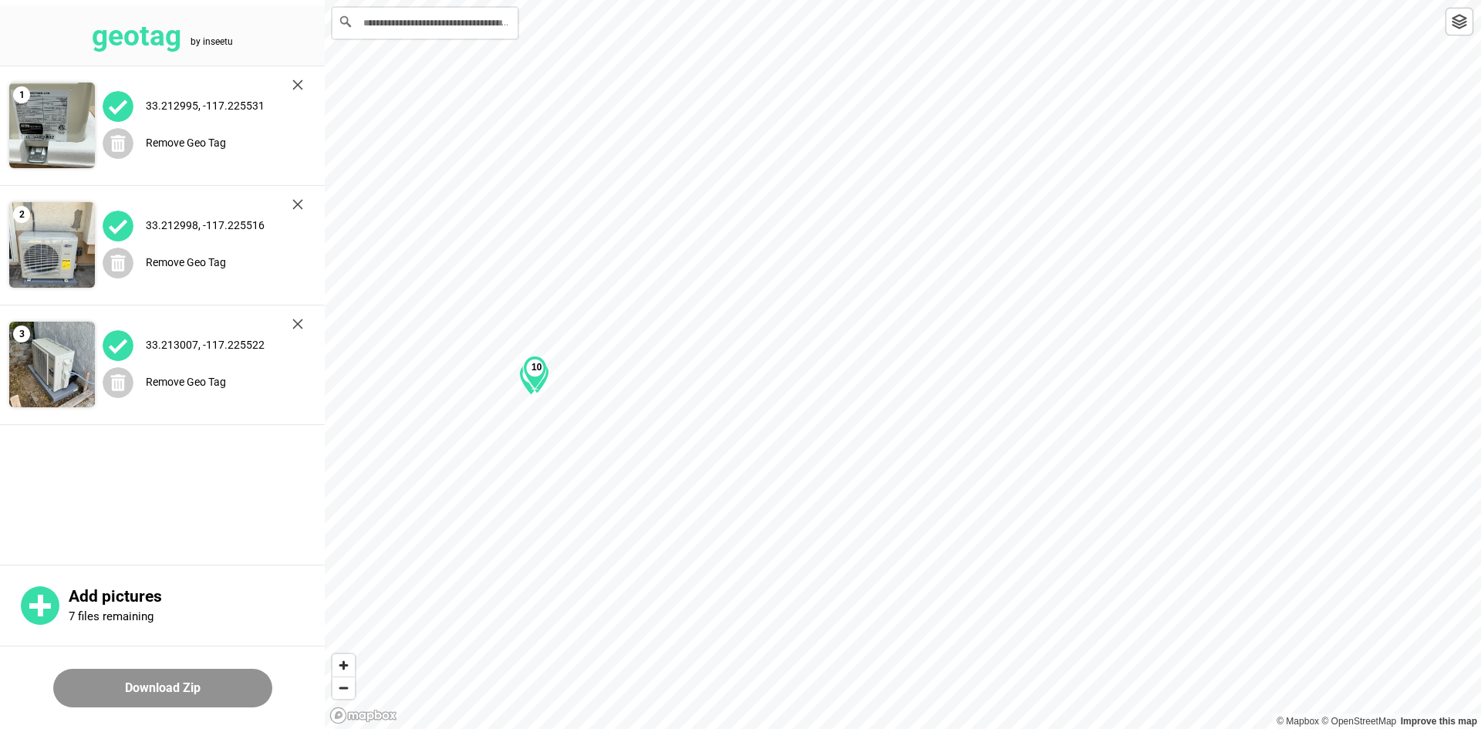
click at [296, 89] on img at bounding box center [297, 84] width 11 height 11
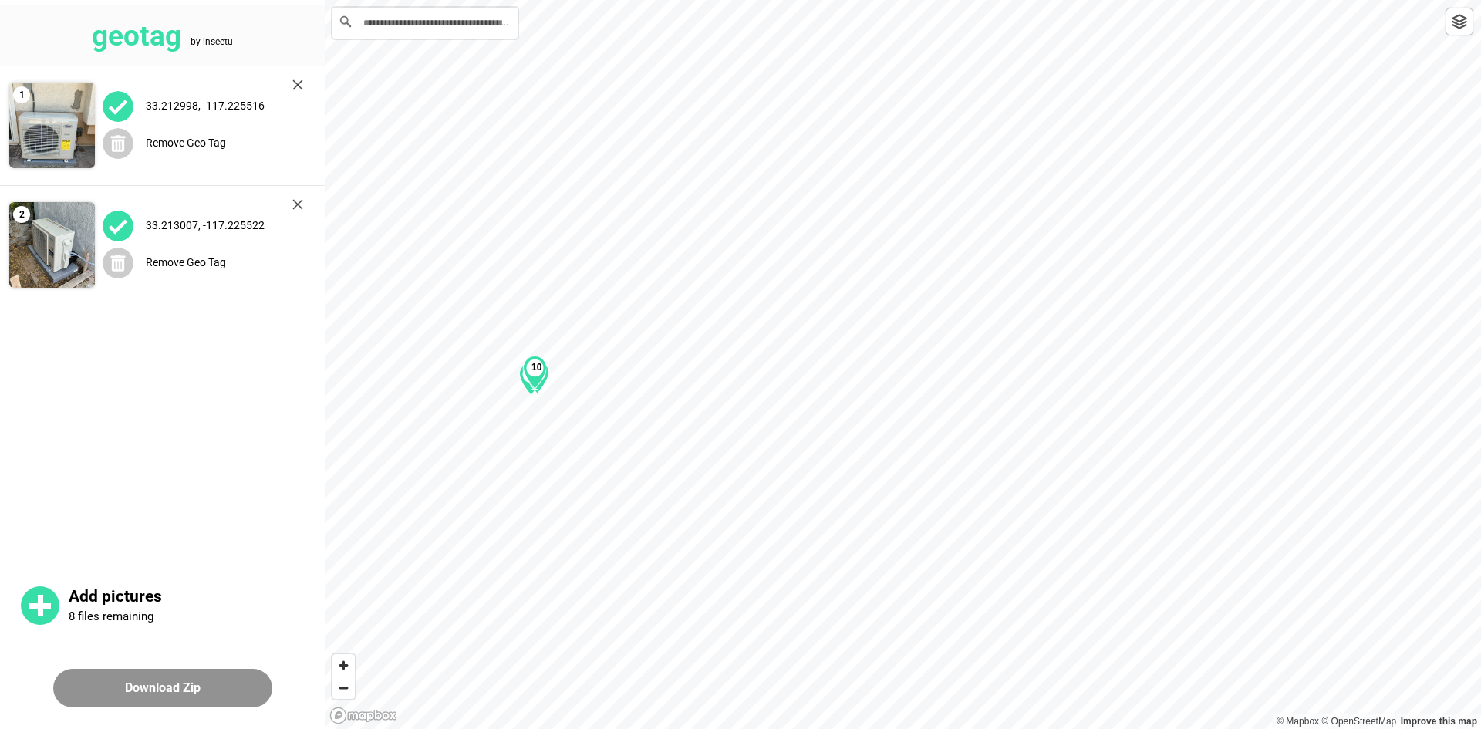
click at [296, 89] on img at bounding box center [297, 84] width 11 height 11
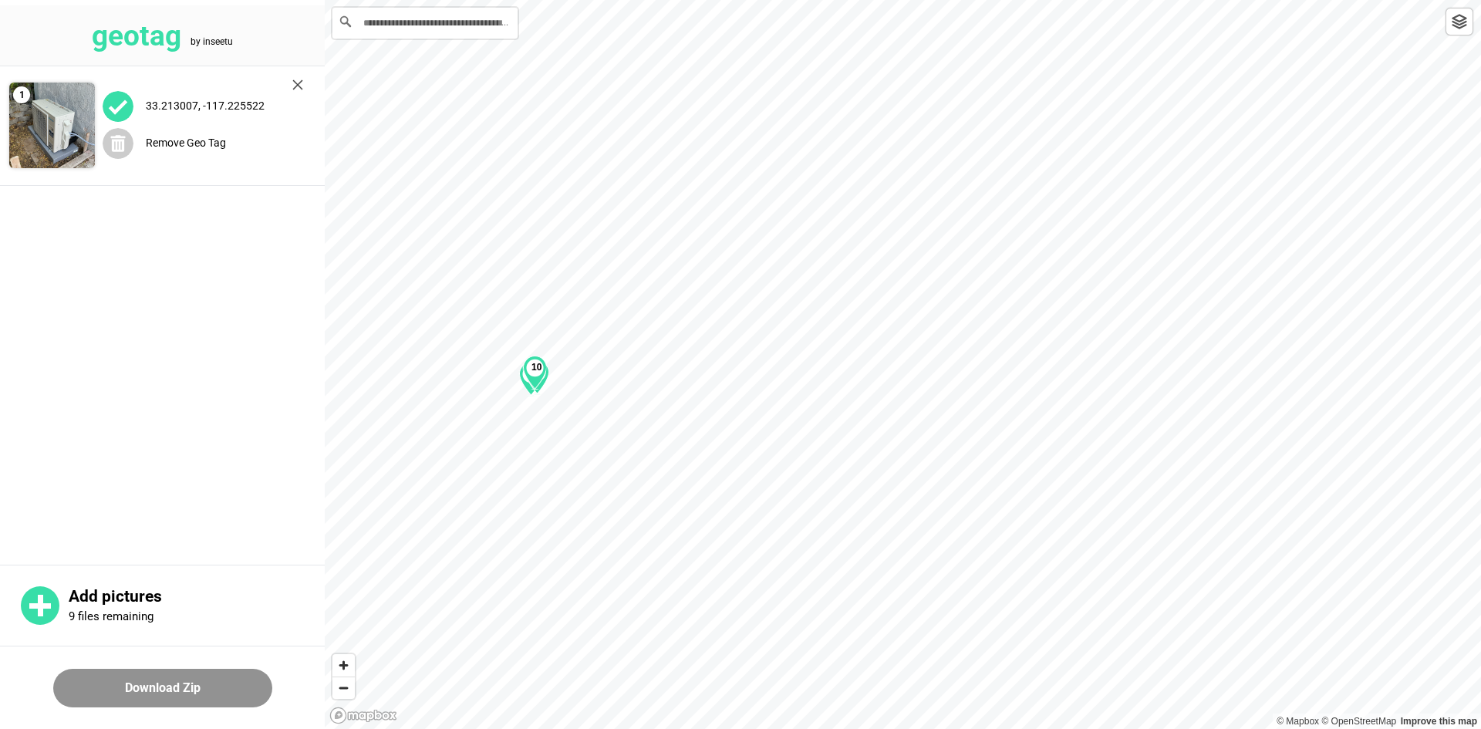
click at [296, 89] on img at bounding box center [297, 84] width 11 height 11
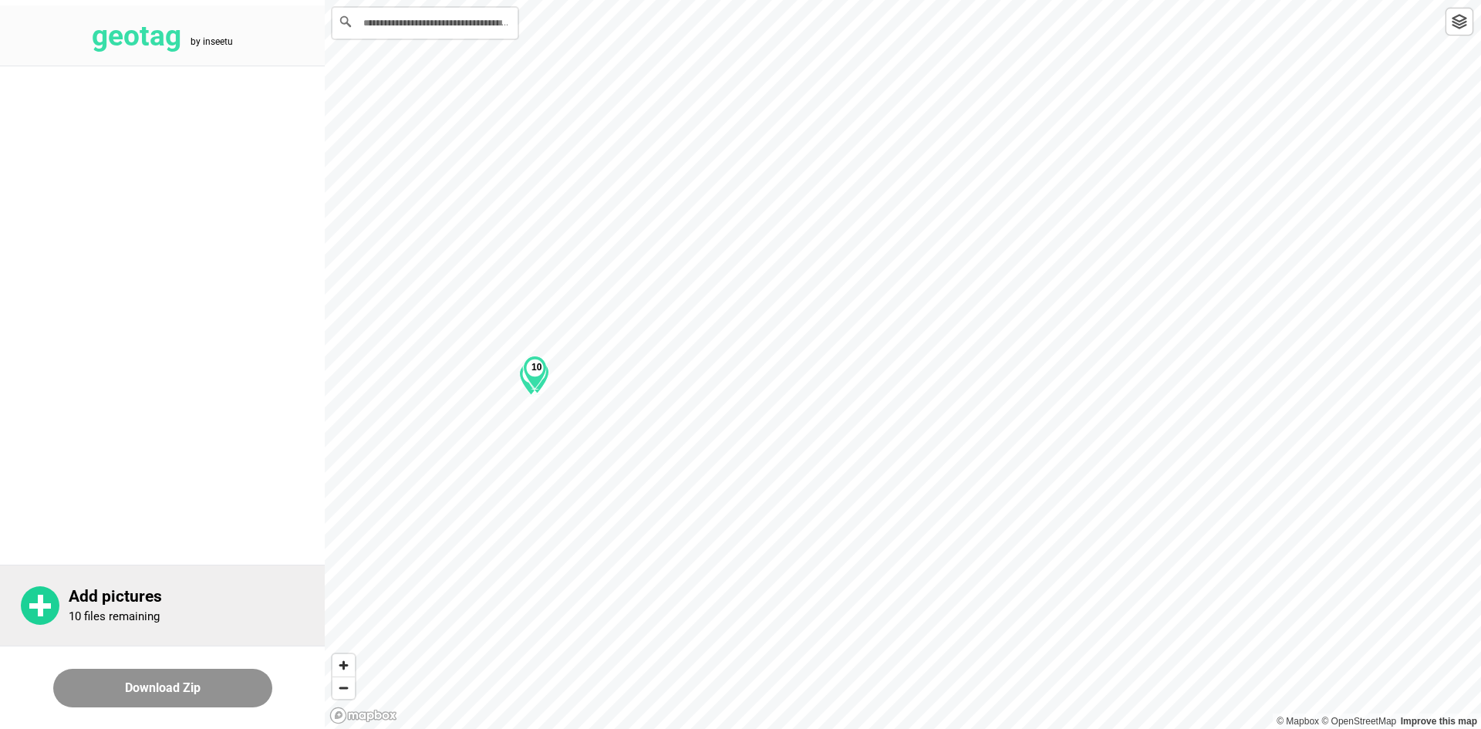
click at [220, 616] on div "Add pictures 10 files remaining" at bounding box center [197, 605] width 256 height 37
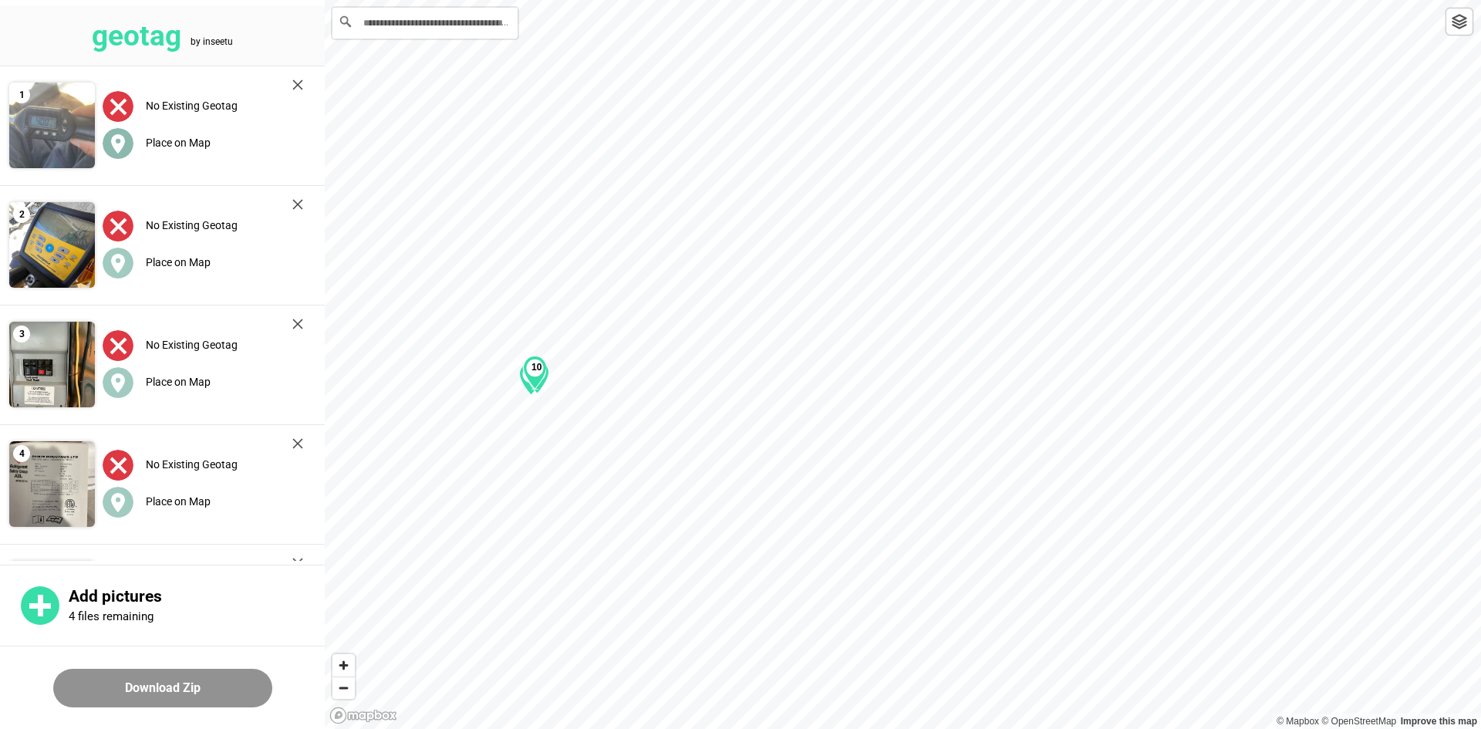
click at [199, 142] on label "Place on Map" at bounding box center [178, 143] width 65 height 12
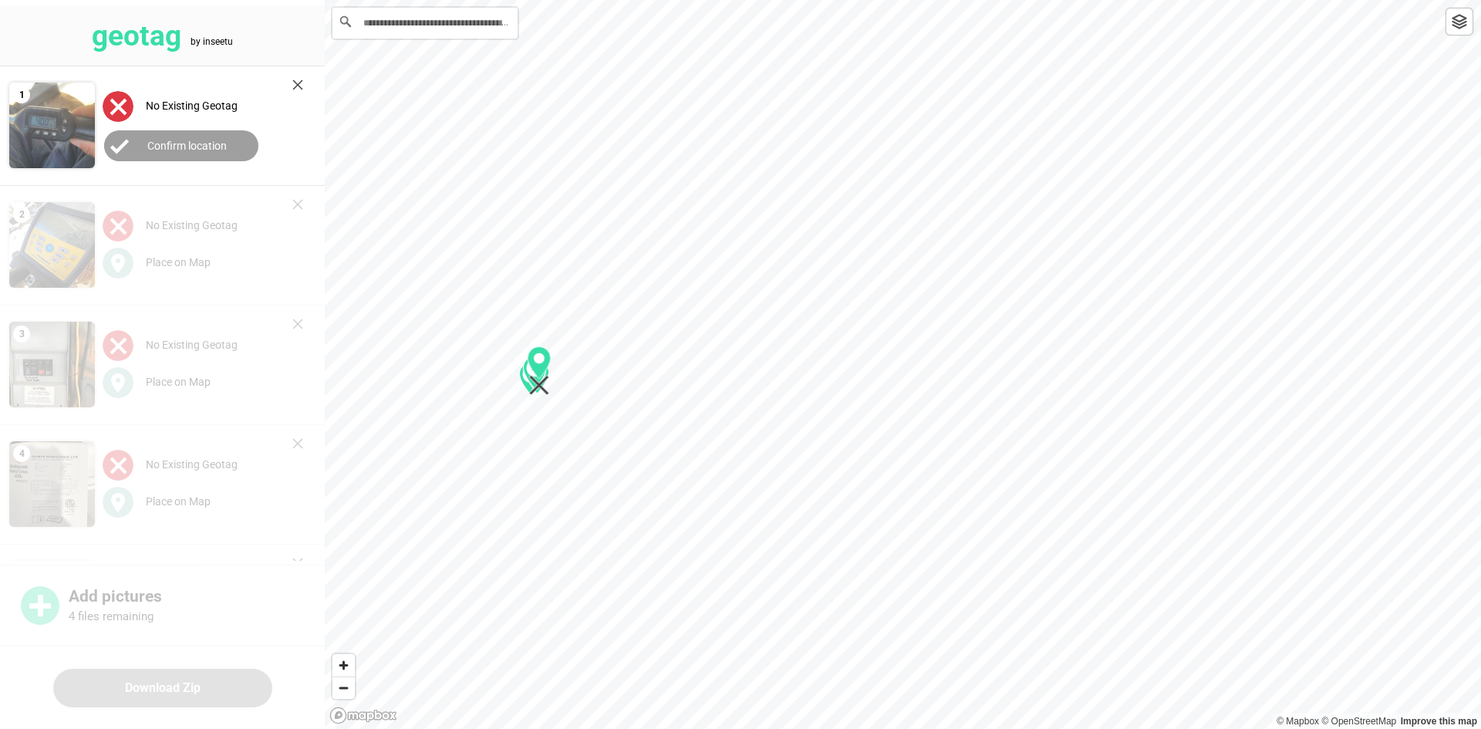
drag, startPoint x: 909, startPoint y: 383, endPoint x: 546, endPoint y: 390, distance: 363.5
click at [546, 390] on icon "Map marker" at bounding box center [539, 386] width 20 height 20
click at [194, 154] on button "Confirm location" at bounding box center [181, 145] width 154 height 31
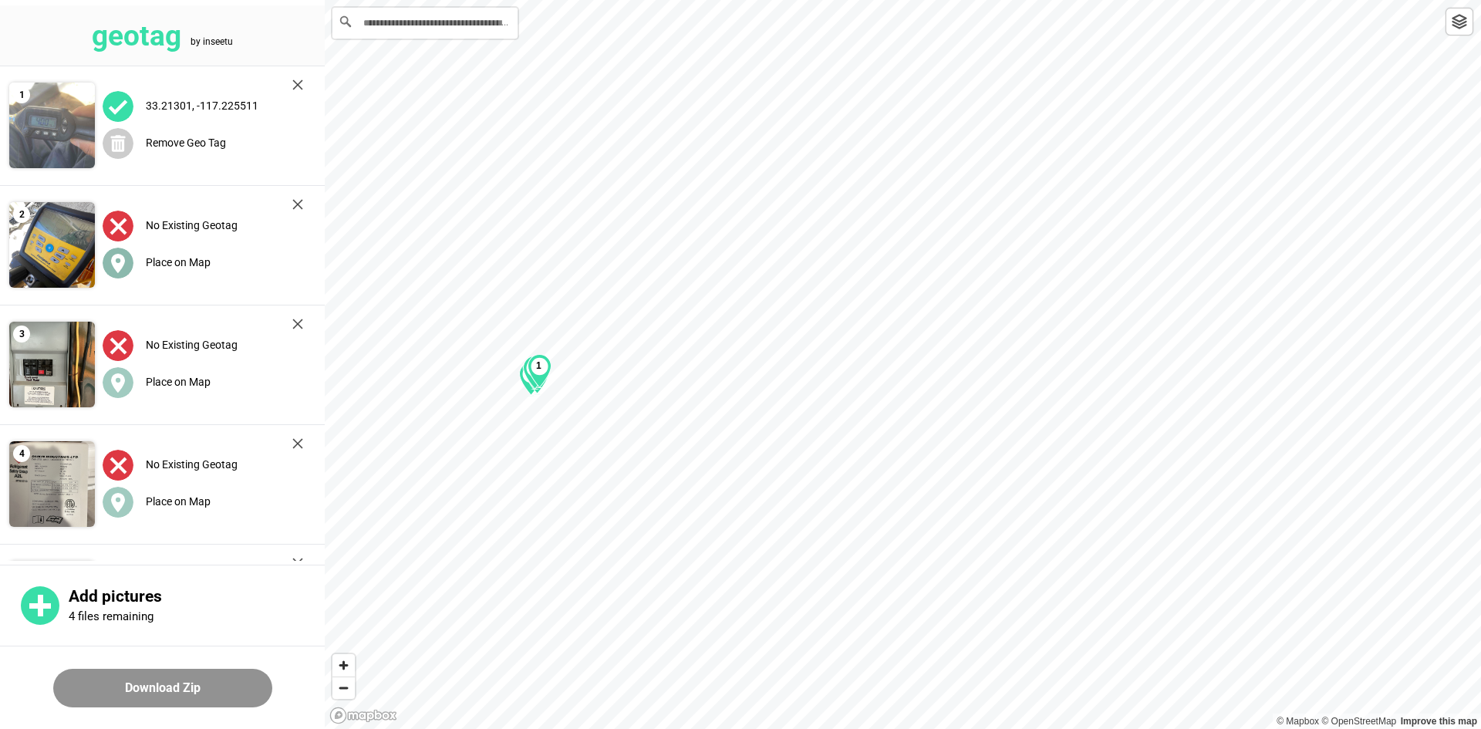
click at [191, 258] on label "Place on Map" at bounding box center [178, 262] width 65 height 12
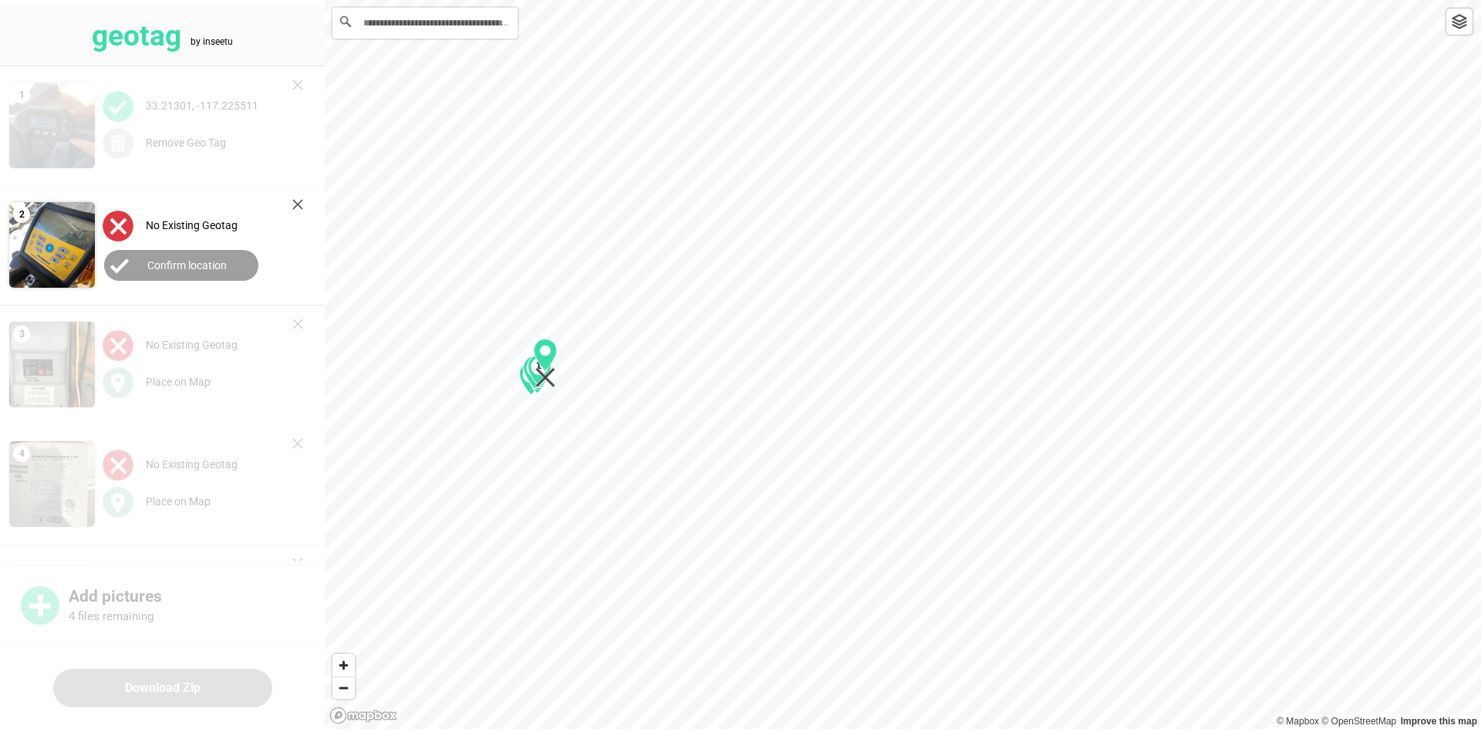
drag, startPoint x: 902, startPoint y: 388, endPoint x: 551, endPoint y: 387, distance: 351.1
click at [552, 387] on icon "Map marker" at bounding box center [546, 363] width 24 height 49
click at [194, 252] on button "Confirm location" at bounding box center [181, 265] width 154 height 31
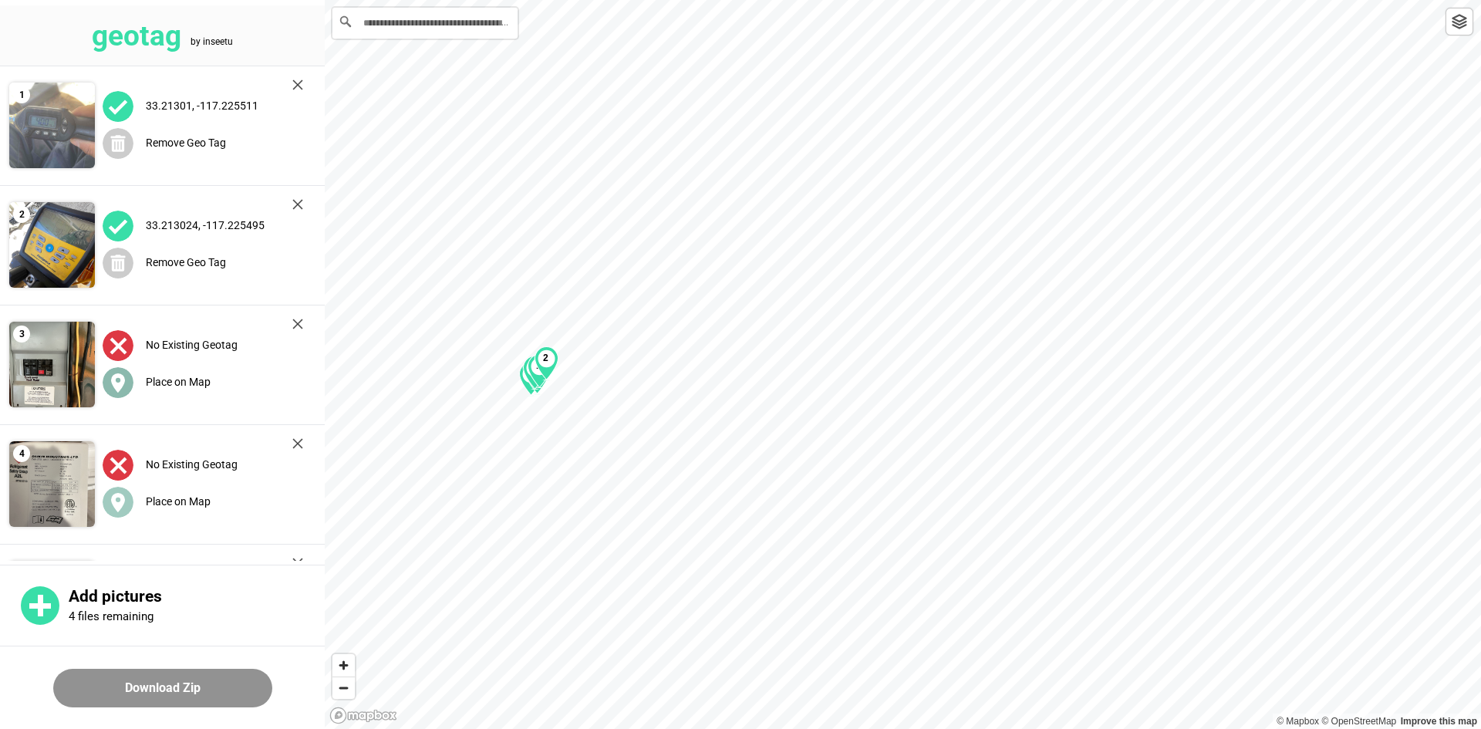
click at [194, 378] on label "Place on Map" at bounding box center [178, 382] width 65 height 12
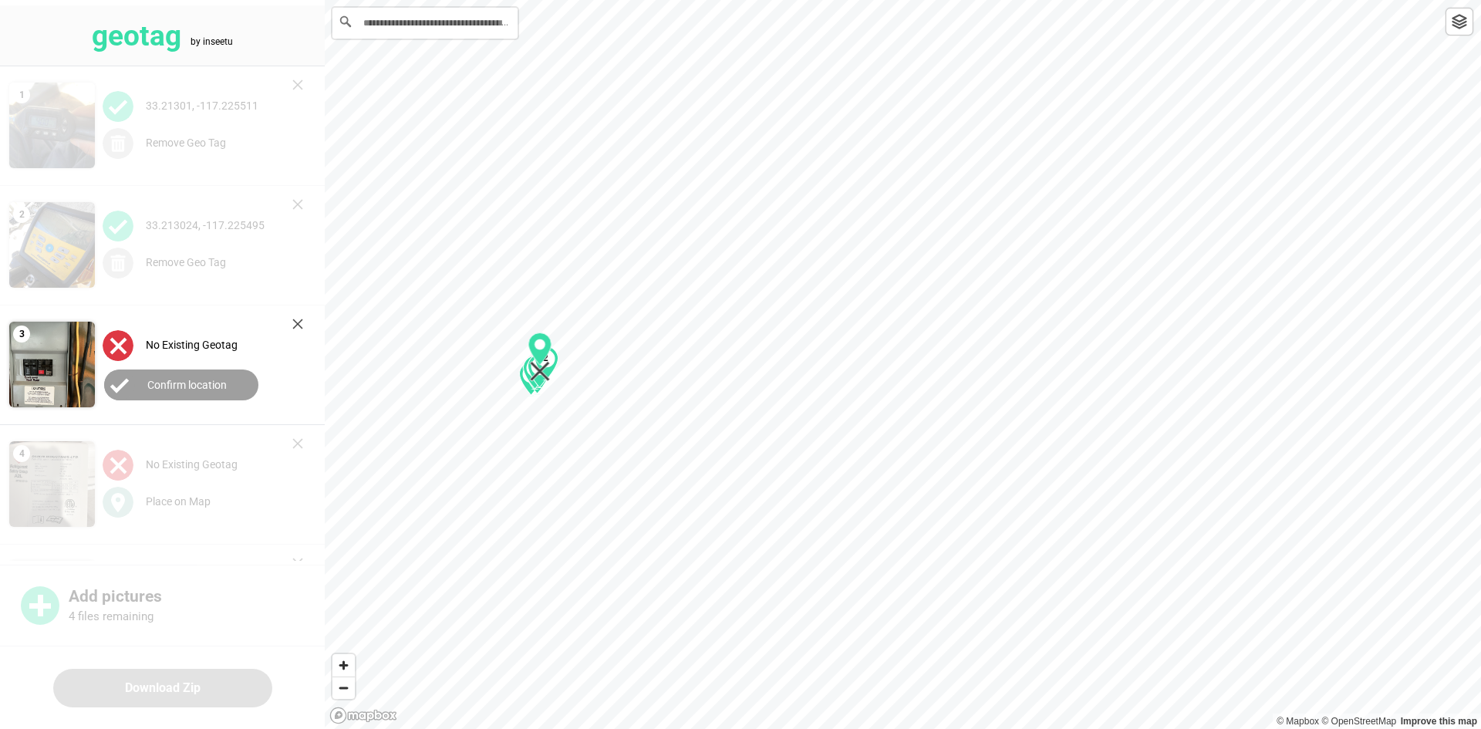
drag, startPoint x: 896, startPoint y: 387, endPoint x: 533, endPoint y: 384, distance: 362.7
click at [533, 382] on icon "Map marker" at bounding box center [540, 372] width 20 height 20
click at [185, 387] on label "Confirm location" at bounding box center [186, 385] width 79 height 12
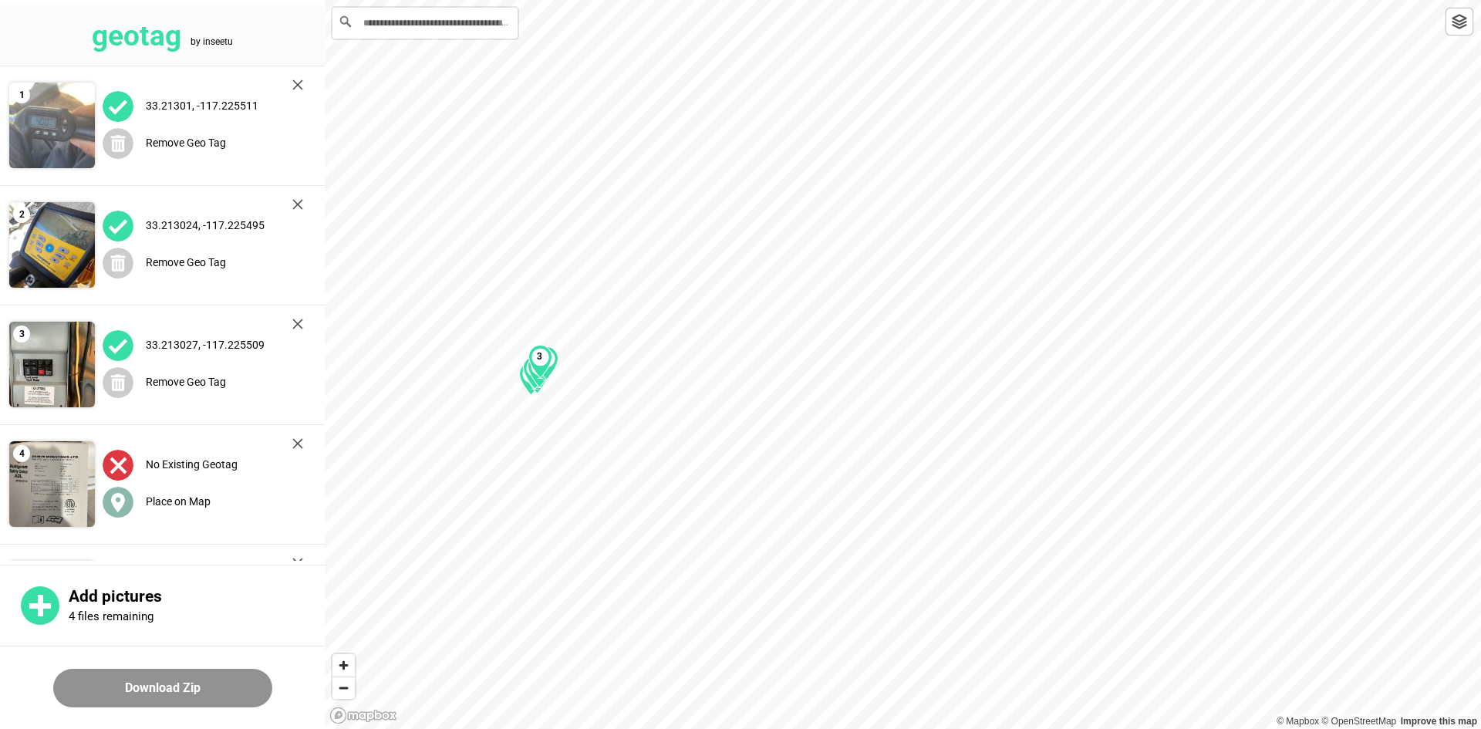
click at [206, 504] on label "Place on Map" at bounding box center [178, 501] width 65 height 12
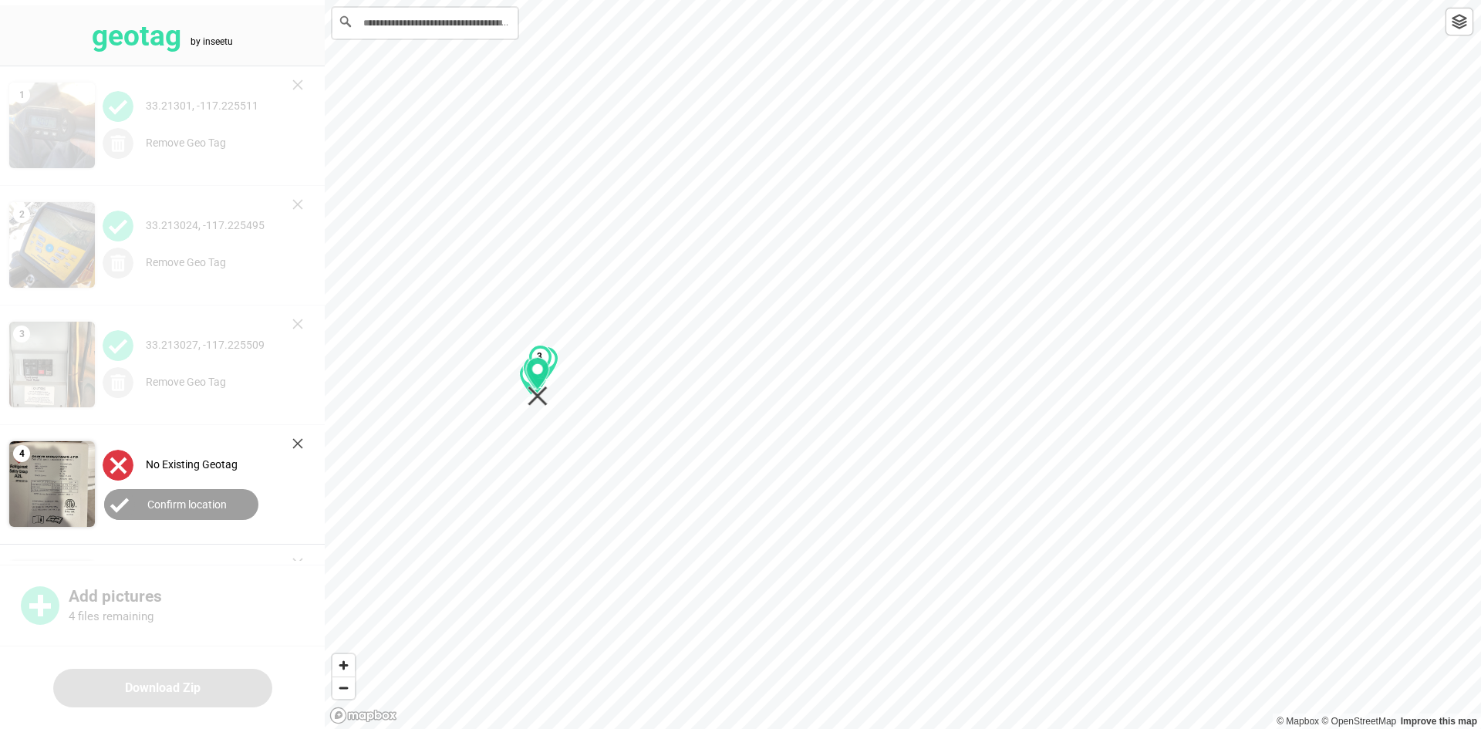
drag, startPoint x: 910, startPoint y: 381, endPoint x: 545, endPoint y: 397, distance: 365.3
click at [546, 396] on icon "Map marker" at bounding box center [538, 381] width 24 height 49
click at [228, 505] on button "Confirm location" at bounding box center [181, 504] width 154 height 31
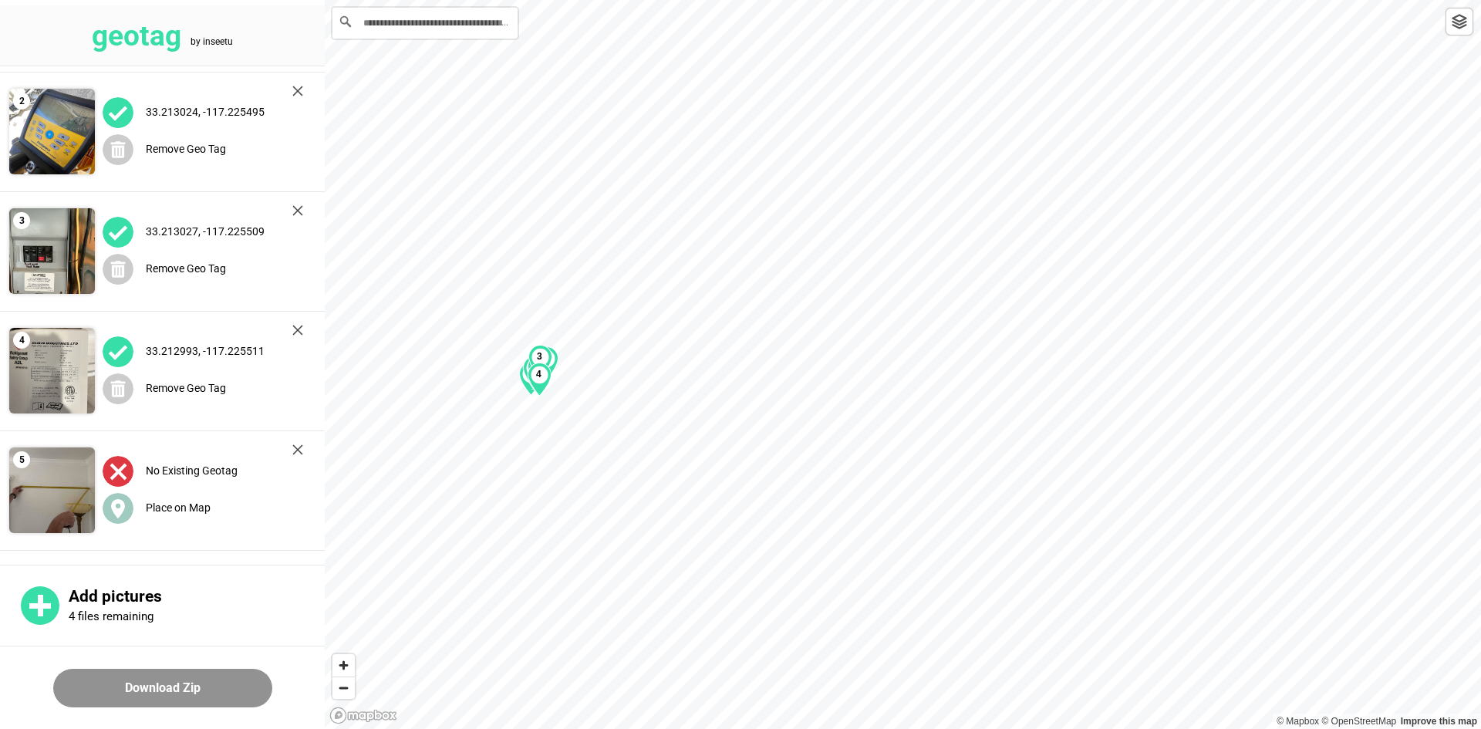
scroll to position [223, 0]
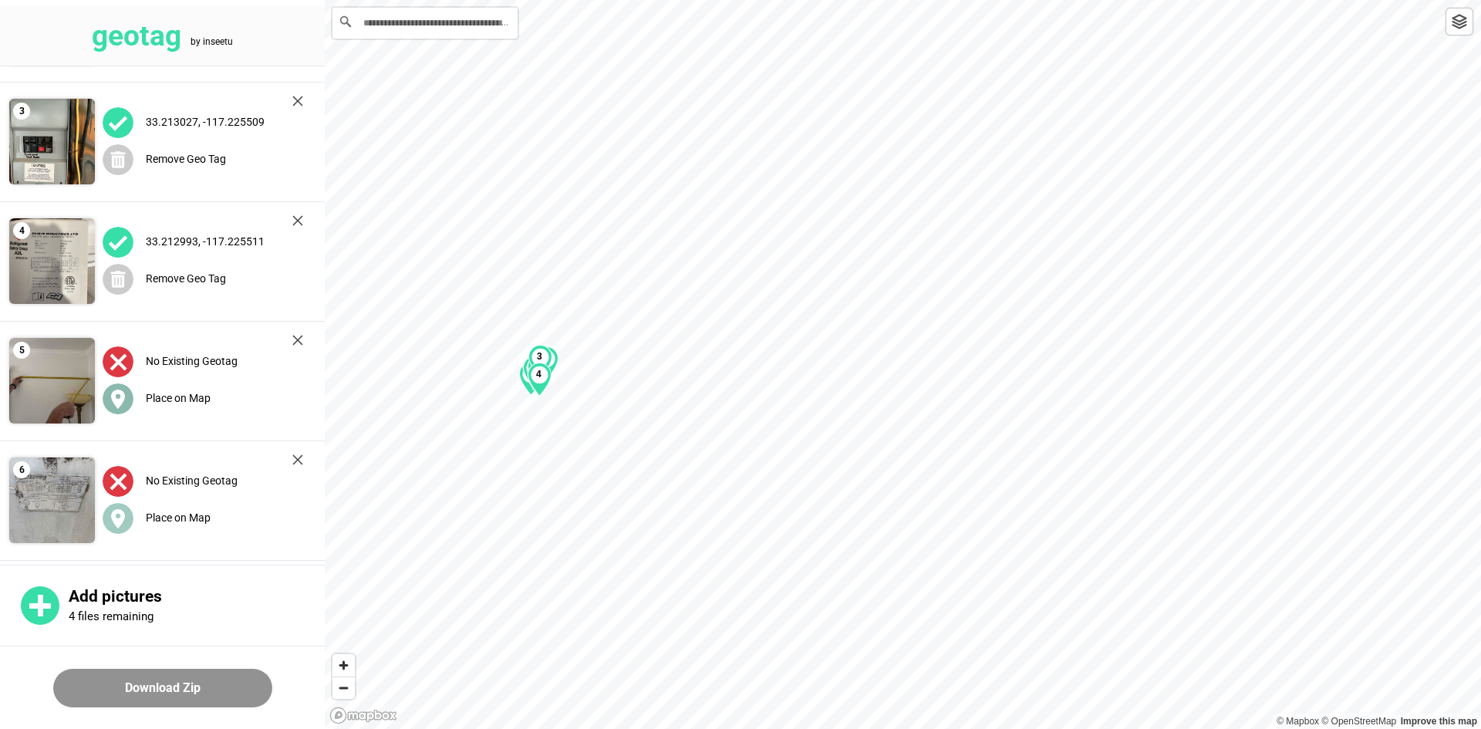
click at [174, 397] on label "Place on Map" at bounding box center [178, 398] width 65 height 12
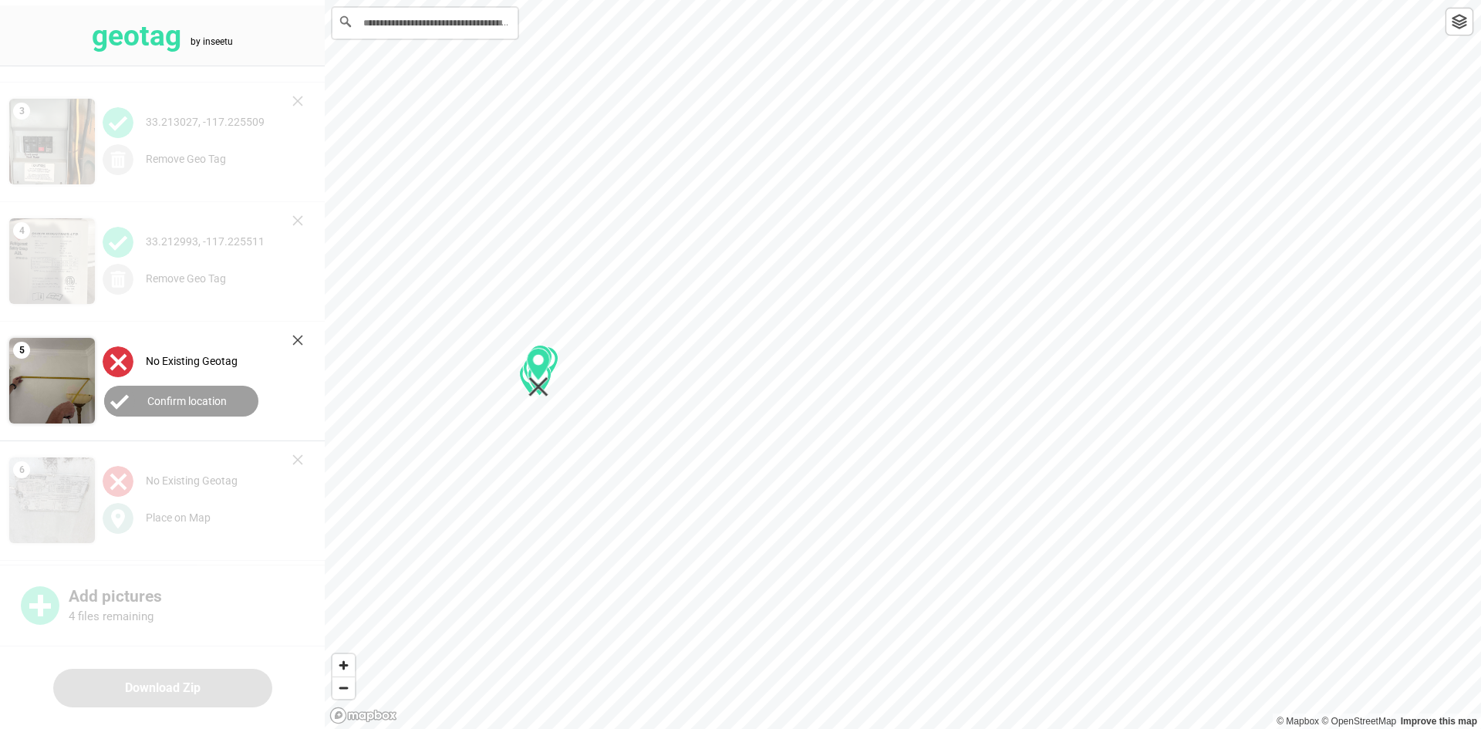
drag, startPoint x: 894, startPoint y: 385, endPoint x: 523, endPoint y: 393, distance: 371.2
click at [541, 393] on icon "Map marker" at bounding box center [539, 372] width 24 height 49
click at [217, 406] on label "Confirm location" at bounding box center [186, 401] width 79 height 12
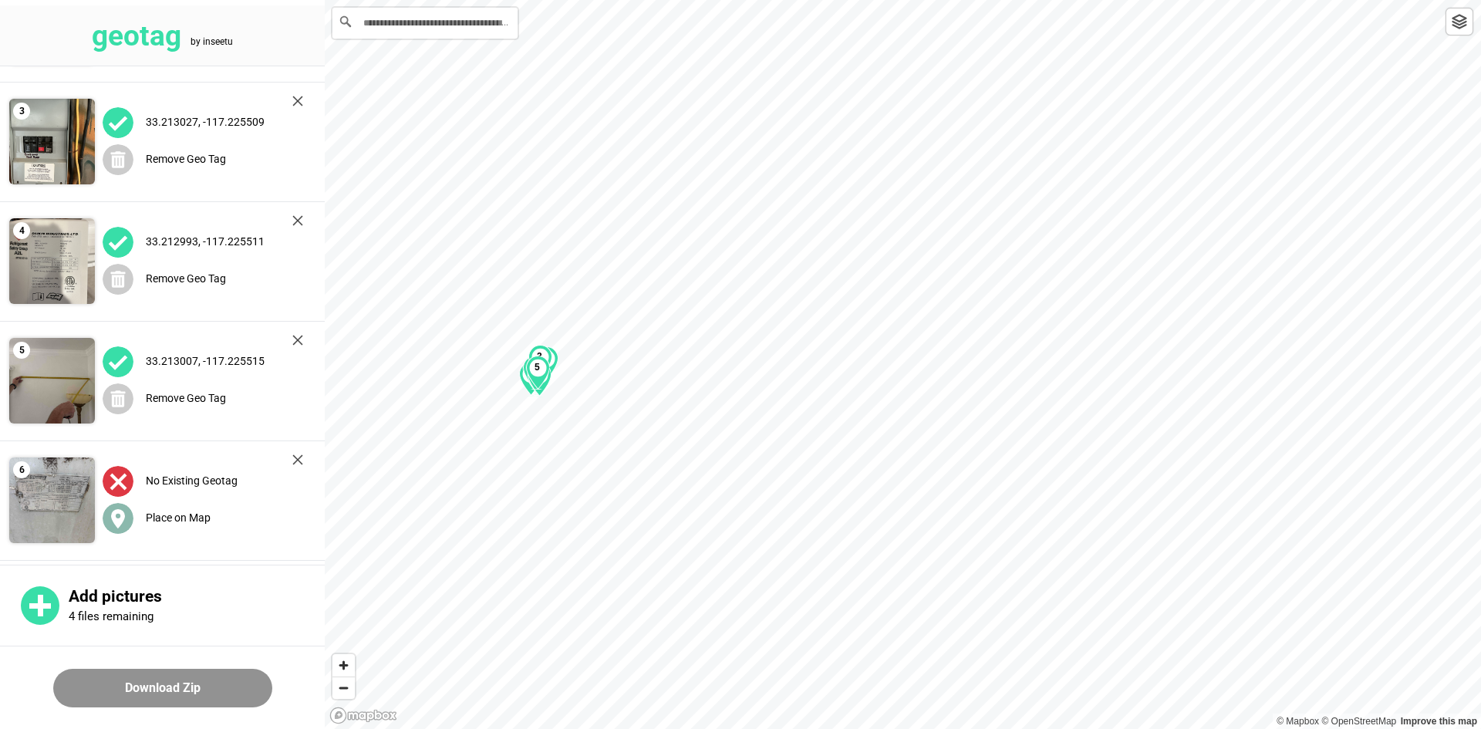
click at [198, 515] on label "Place on Map" at bounding box center [178, 518] width 65 height 12
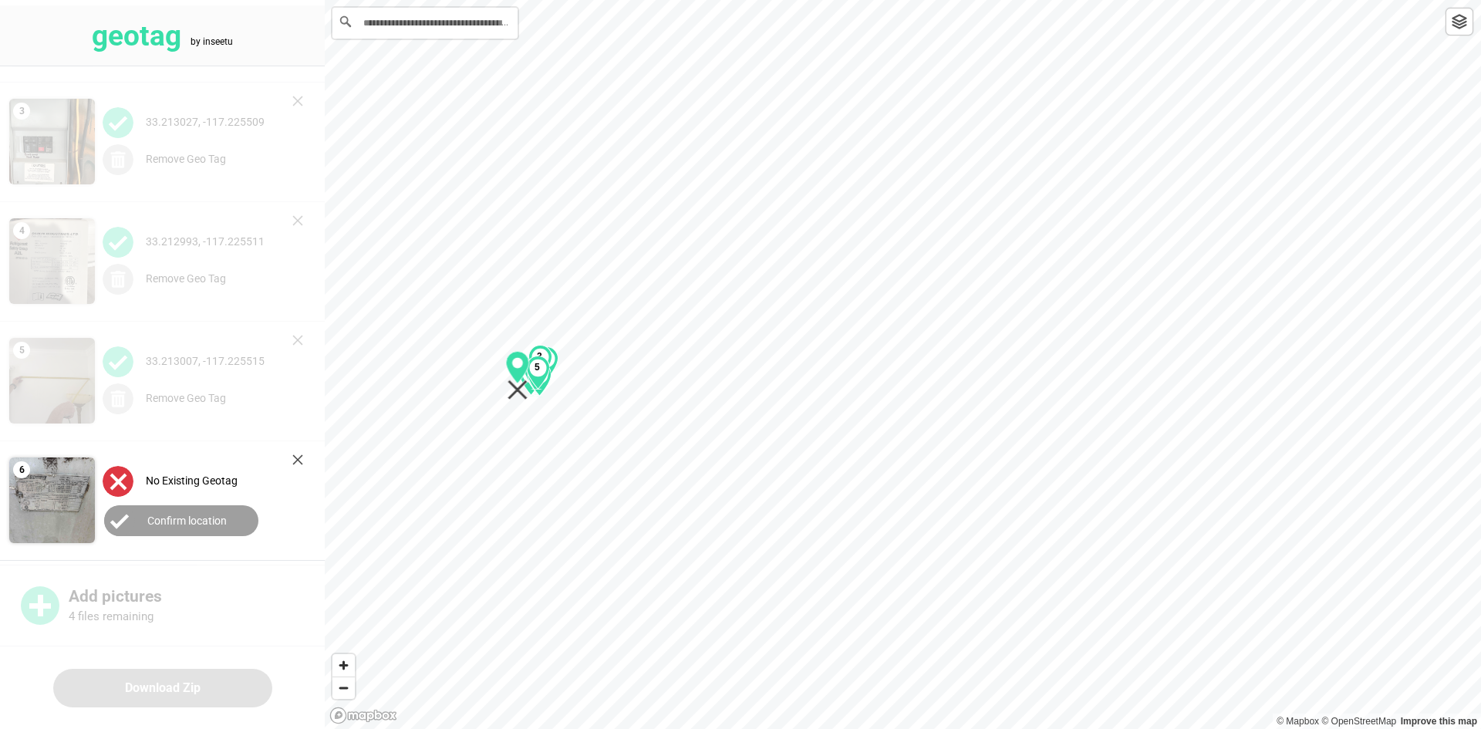
drag, startPoint x: 905, startPoint y: 384, endPoint x: 524, endPoint y: 395, distance: 381.3
click at [524, 395] on icon "Map marker" at bounding box center [518, 390] width 20 height 20
click at [231, 513] on button "Confirm location" at bounding box center [181, 520] width 154 height 31
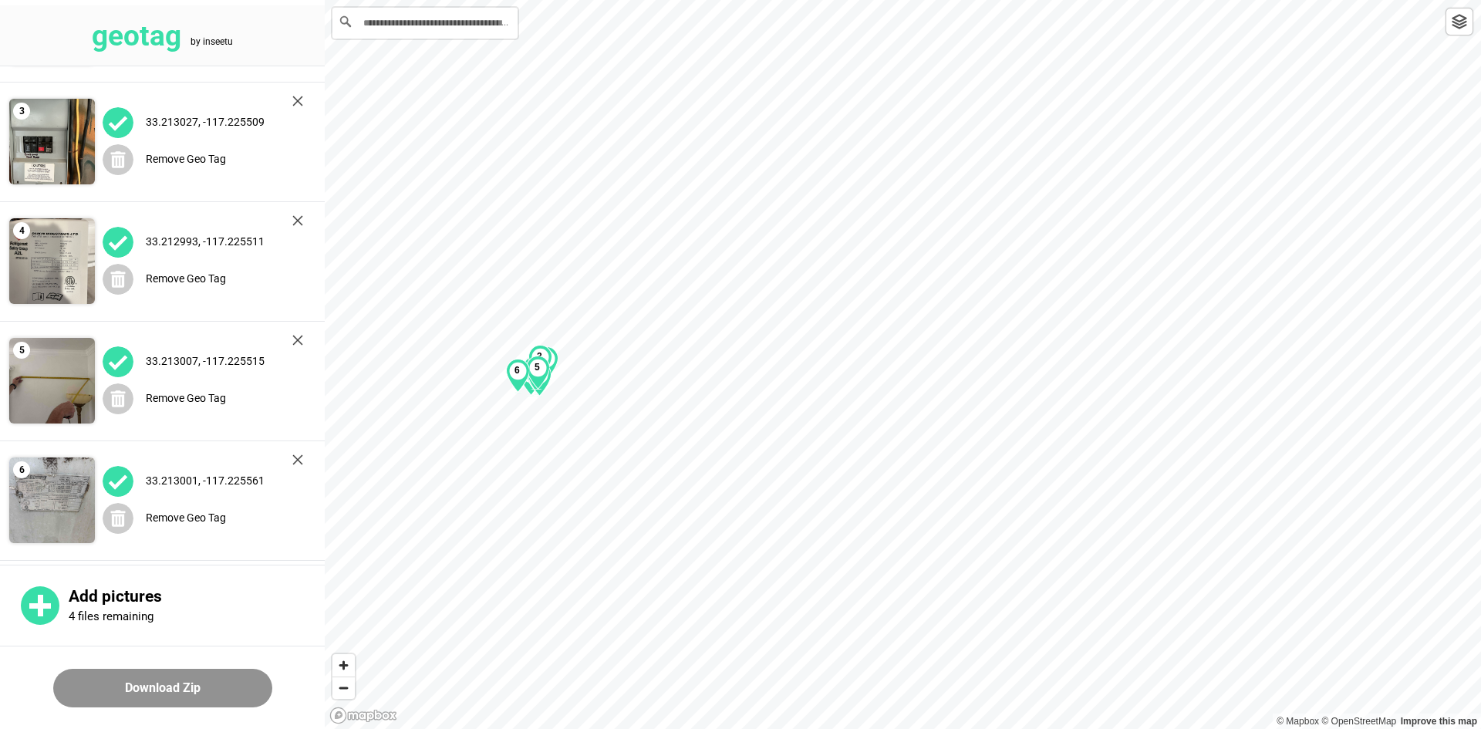
click at [150, 678] on button "Download Zip" at bounding box center [162, 688] width 219 height 39
